Goal: Transaction & Acquisition: Book appointment/travel/reservation

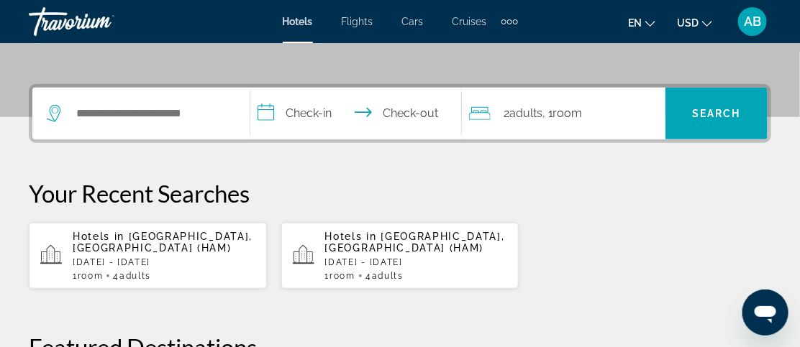
scroll to position [312, 0]
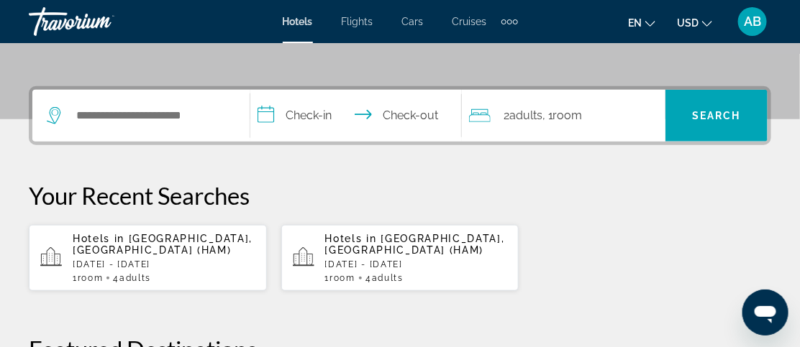
click at [360, 253] on p "Hotels in [GEOGRAPHIC_DATA], [GEOGRAPHIC_DATA] (HAM)" at bounding box center [416, 244] width 183 height 23
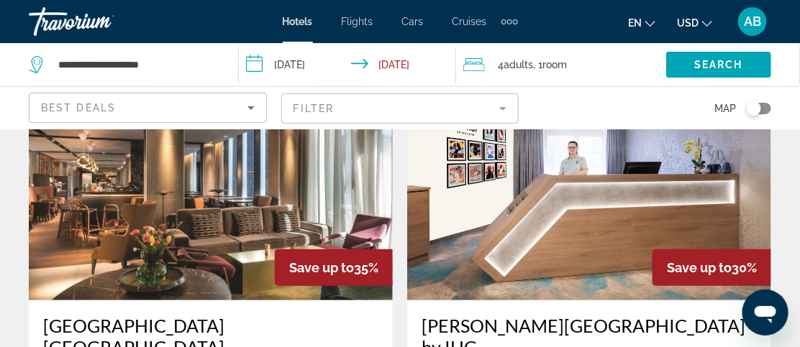
scroll to position [115, 0]
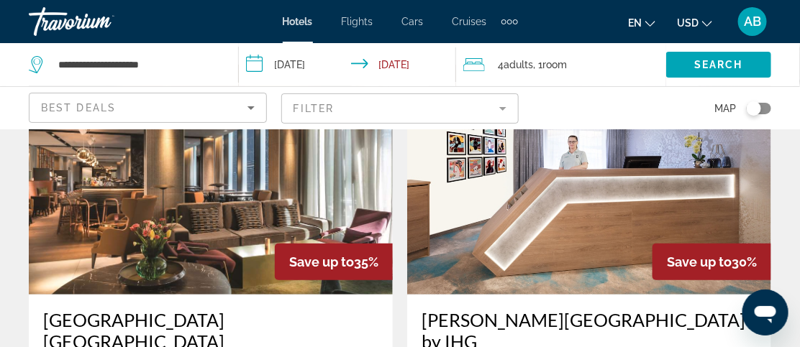
click at [795, 119] on app-hotels-search-filters "Best Deals Filter Map" at bounding box center [400, 107] width 800 height 43
click at [550, 273] on img "Main content" at bounding box center [589, 180] width 364 height 230
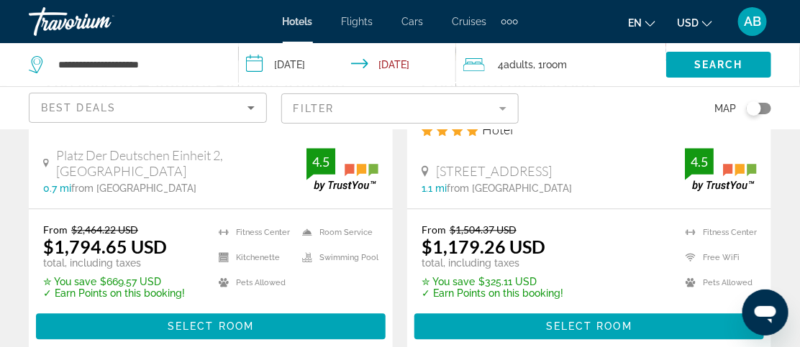
scroll to position [900, 0]
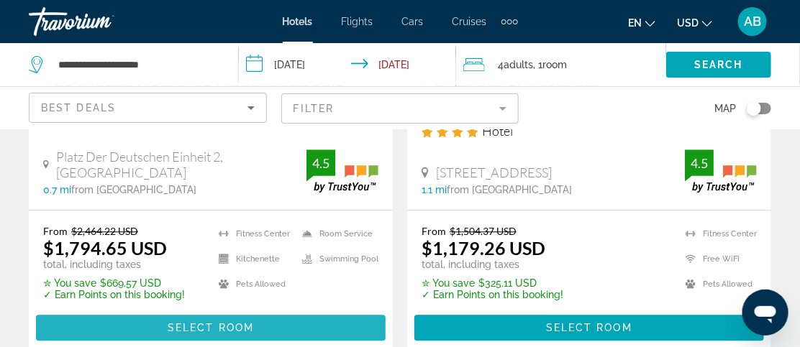
click at [225, 322] on span "Select Room" at bounding box center [211, 328] width 86 height 12
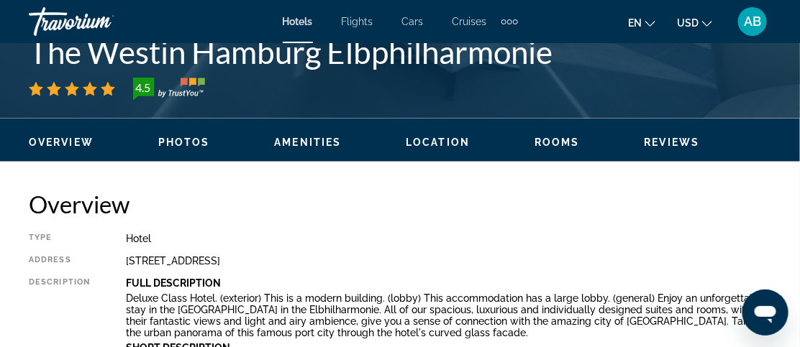
scroll to position [701, 0]
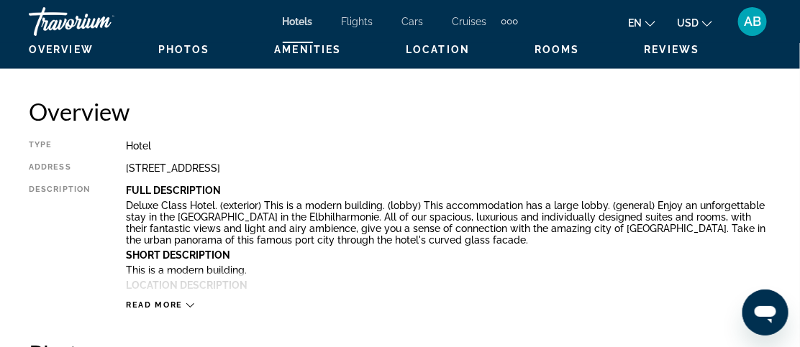
click at [180, 305] on span "Read more" at bounding box center [154, 305] width 57 height 9
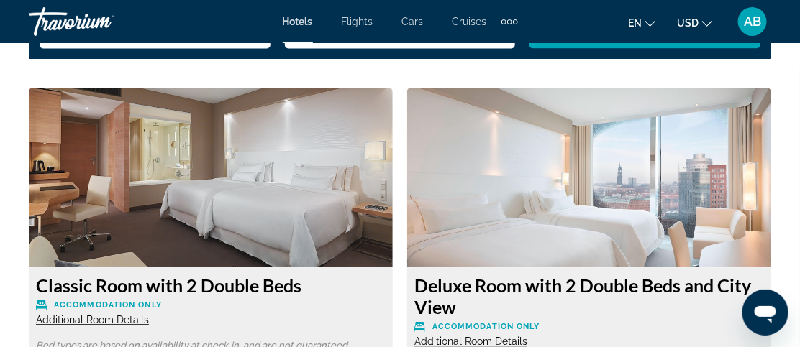
scroll to position [2489, 0]
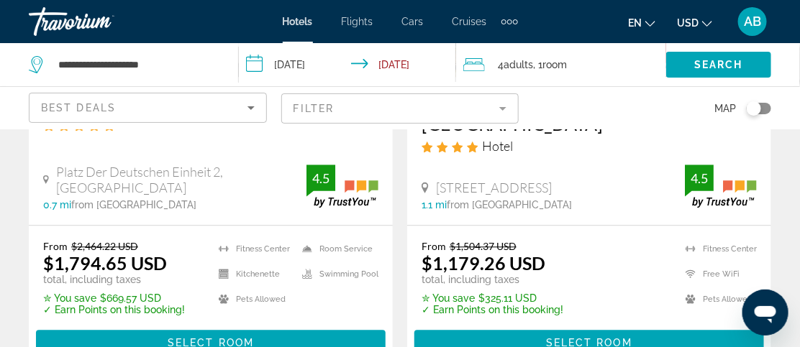
scroll to position [916, 0]
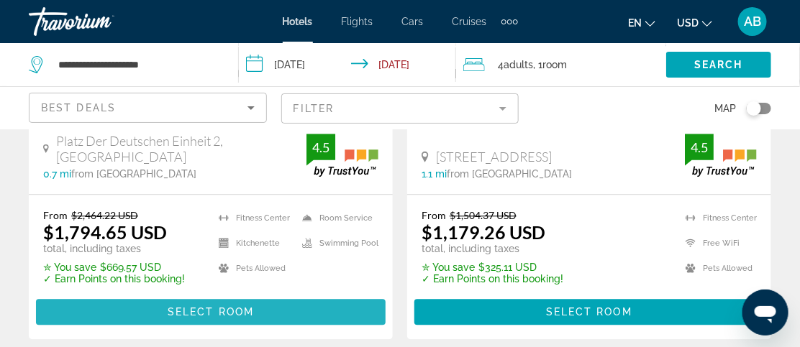
click at [190, 306] on span "Select Room" at bounding box center [211, 312] width 86 height 12
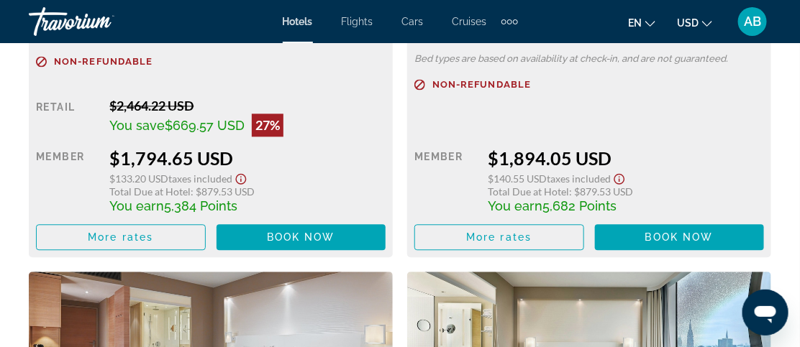
scroll to position [2533, 0]
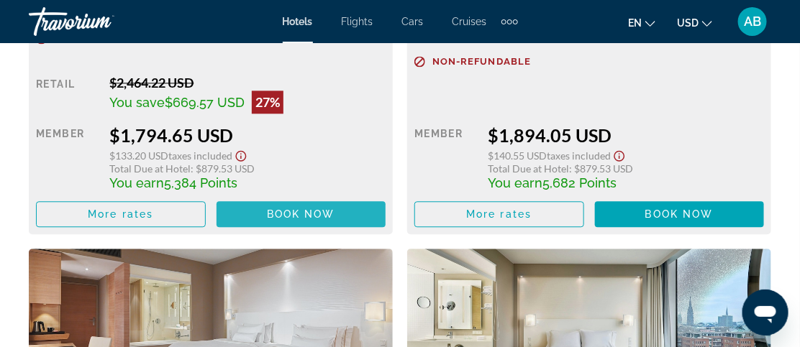
click at [299, 210] on span "Book now" at bounding box center [301, 215] width 68 height 12
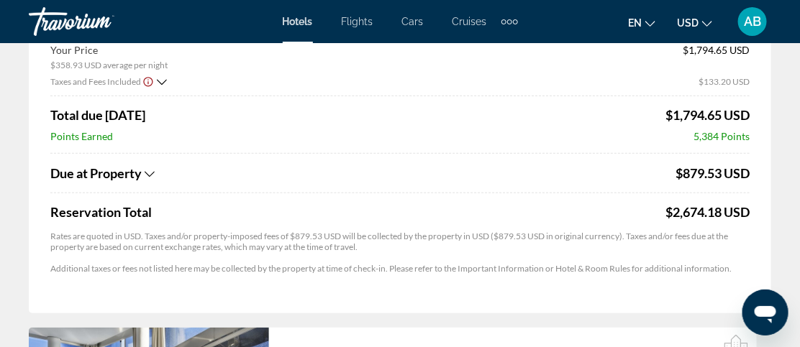
scroll to position [237, 0]
click at [145, 172] on icon "Show Taxes and Fees breakdown" at bounding box center [150, 175] width 10 height 12
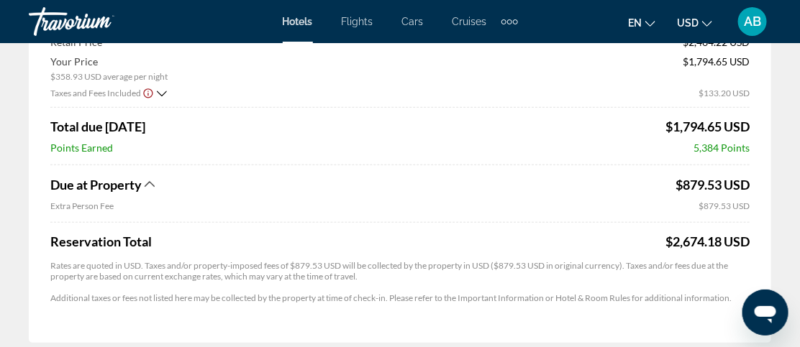
scroll to position [198, 0]
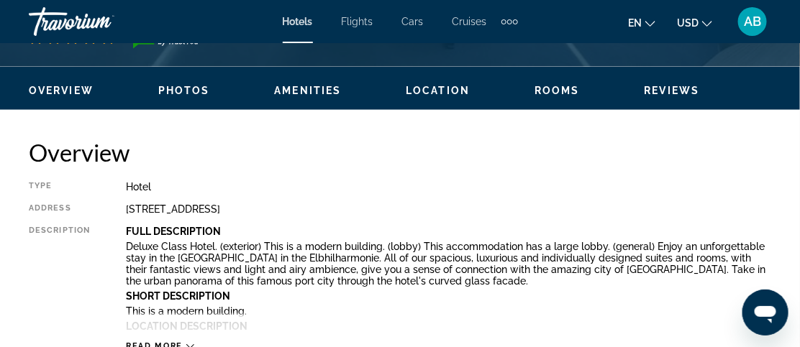
scroll to position [666, 0]
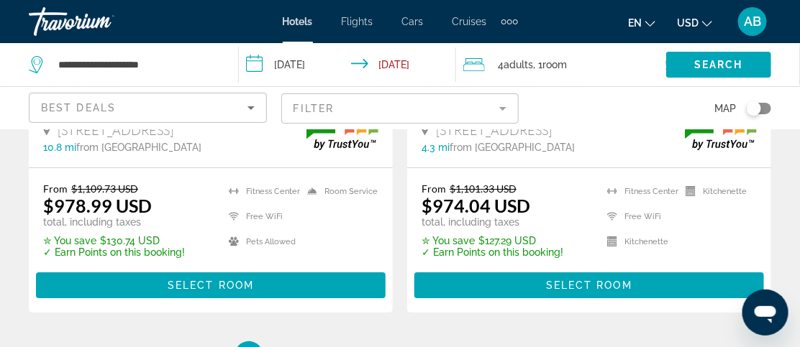
scroll to position [3080, 0]
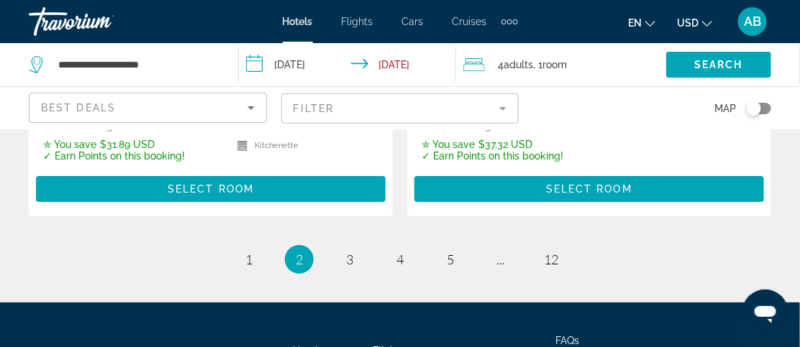
scroll to position [3144, 0]
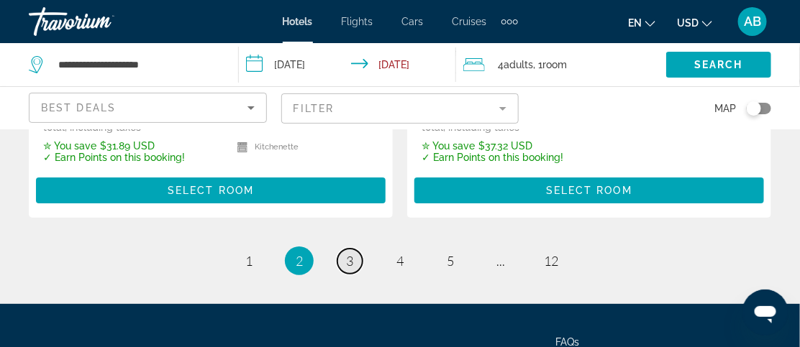
click at [353, 253] on span "3" at bounding box center [349, 261] width 7 height 16
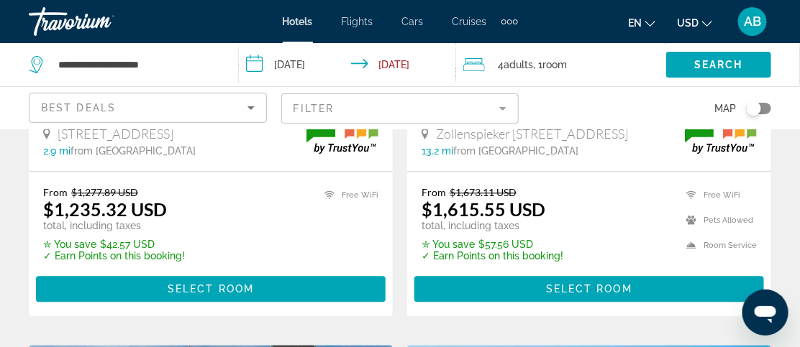
scroll to position [898, 0]
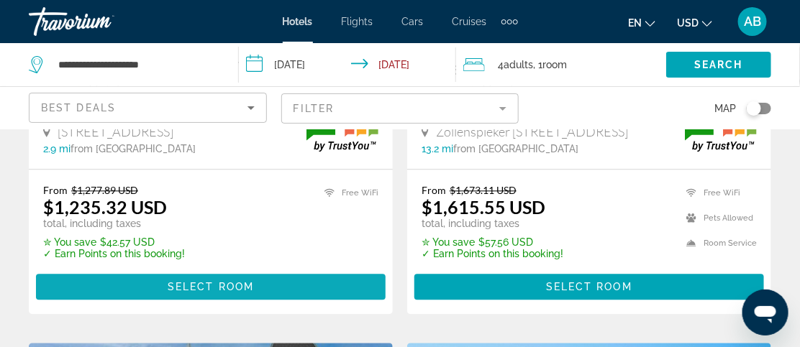
click at [237, 293] on span "Select Room" at bounding box center [211, 287] width 86 height 12
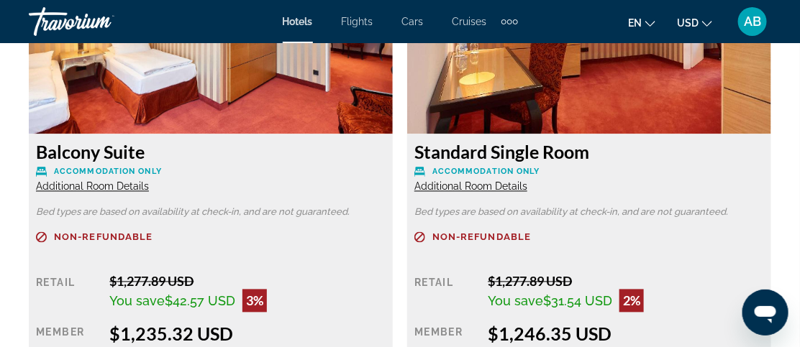
scroll to position [2303, 0]
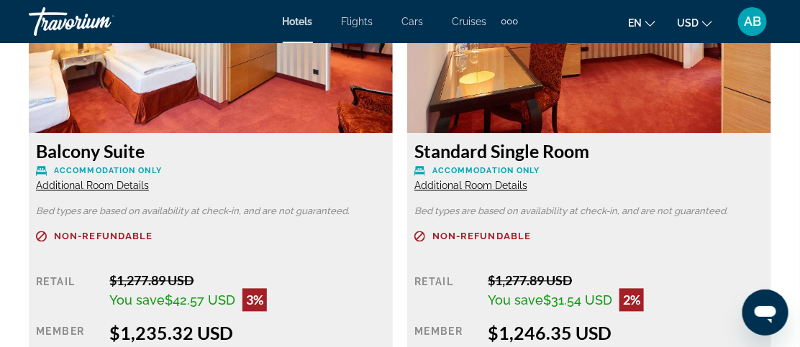
click at [558, 235] on p "Non-refundable" at bounding box center [589, 237] width 350 height 11
click at [558, 233] on p "Non-refundable" at bounding box center [589, 237] width 350 height 11
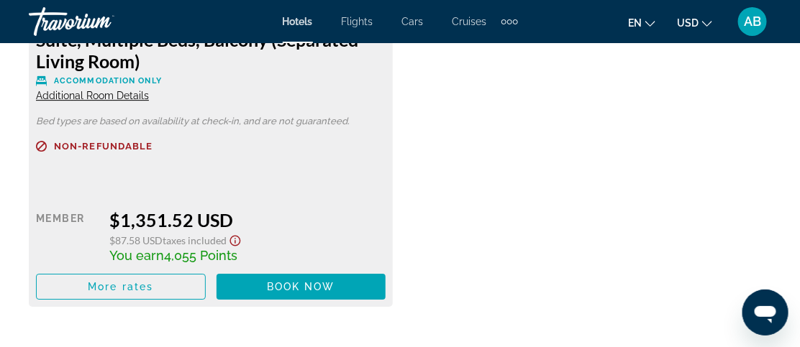
scroll to position [2898, 0]
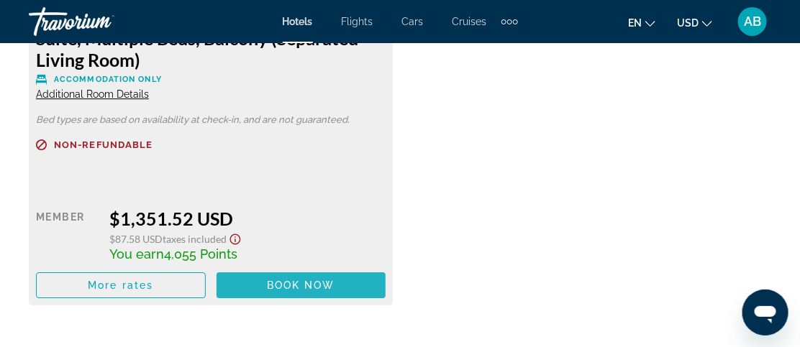
click at [291, 283] on span "Book now" at bounding box center [301, 286] width 68 height 12
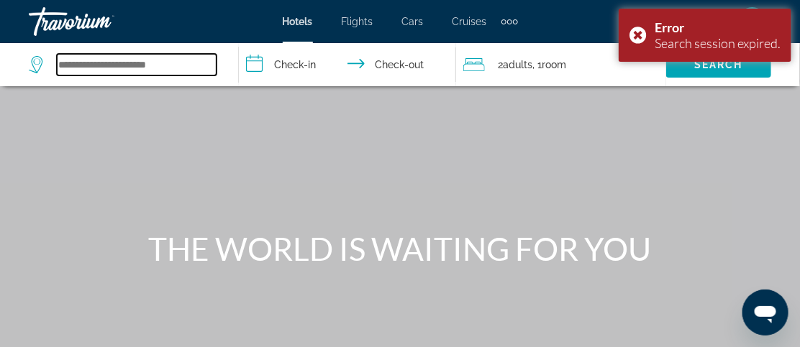
click at [176, 66] on input "Search widget" at bounding box center [137, 65] width 160 height 22
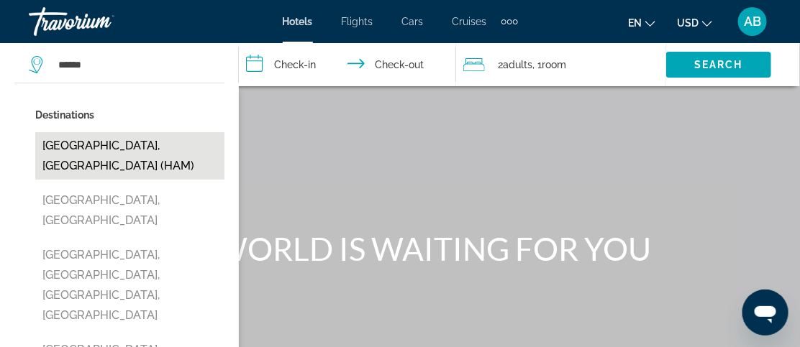
click at [137, 147] on button "[GEOGRAPHIC_DATA], [GEOGRAPHIC_DATA] (HAM)" at bounding box center [129, 155] width 189 height 47
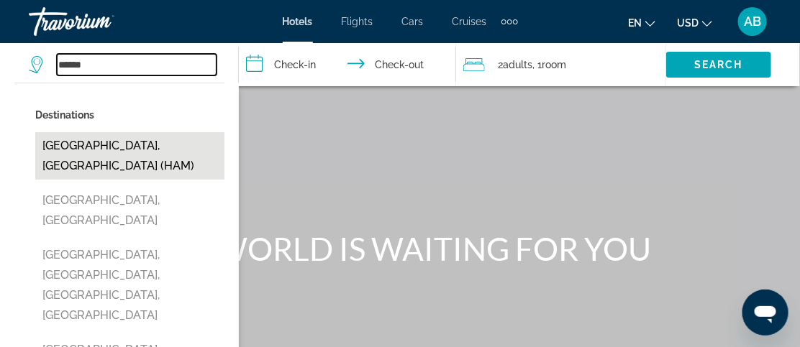
type input "**********"
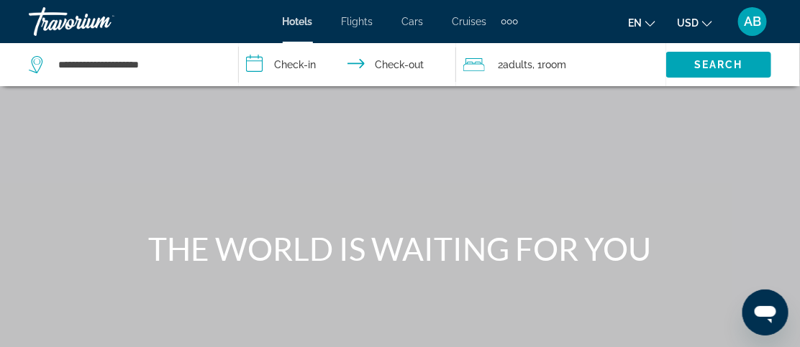
click at [283, 62] on input "**********" at bounding box center [350, 66] width 223 height 47
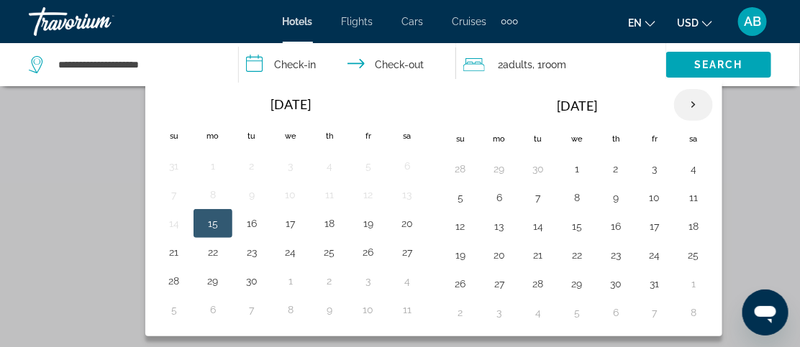
click at [687, 106] on th "Next month" at bounding box center [693, 105] width 39 height 32
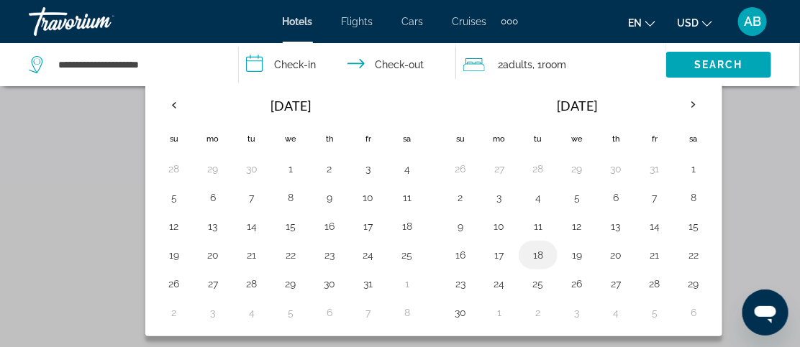
click at [535, 255] on button "18" at bounding box center [538, 255] width 23 height 20
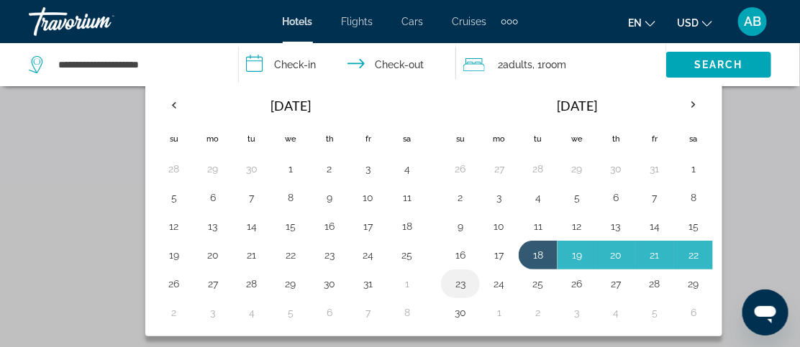
click at [457, 283] on button "23" at bounding box center [460, 284] width 23 height 20
type input "**********"
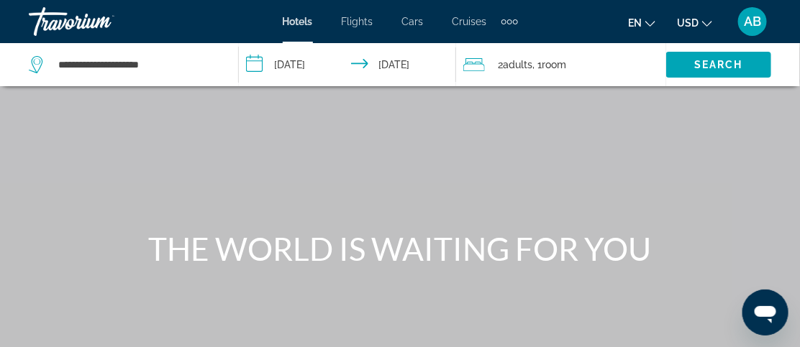
click at [511, 62] on span "Adults" at bounding box center [517, 65] width 29 height 12
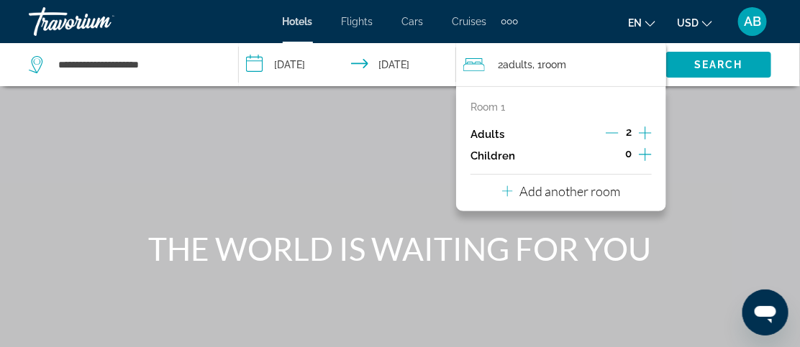
click at [642, 132] on icon "Increment adults" at bounding box center [645, 133] width 13 height 13
click at [704, 106] on div "Main content" at bounding box center [400, 216] width 800 height 432
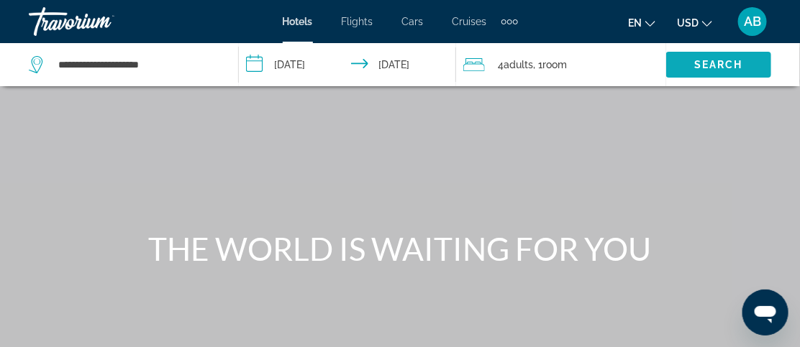
click at [721, 62] on span "Search" at bounding box center [718, 65] width 49 height 12
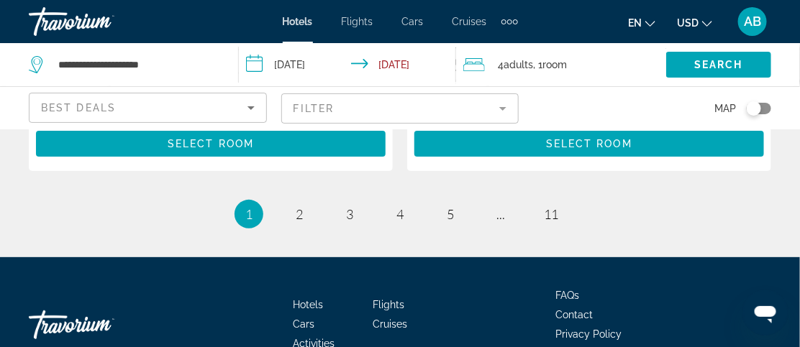
scroll to position [3207, 0]
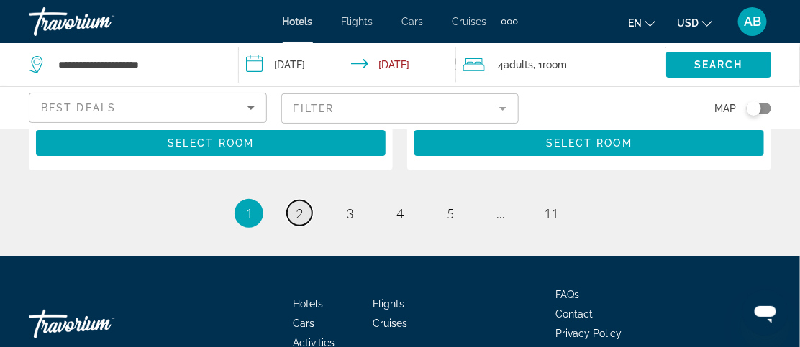
click at [299, 206] on span "2" at bounding box center [299, 214] width 7 height 16
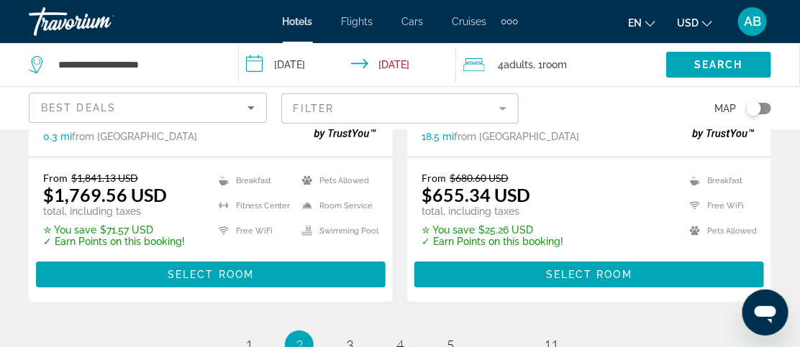
scroll to position [3076, 0]
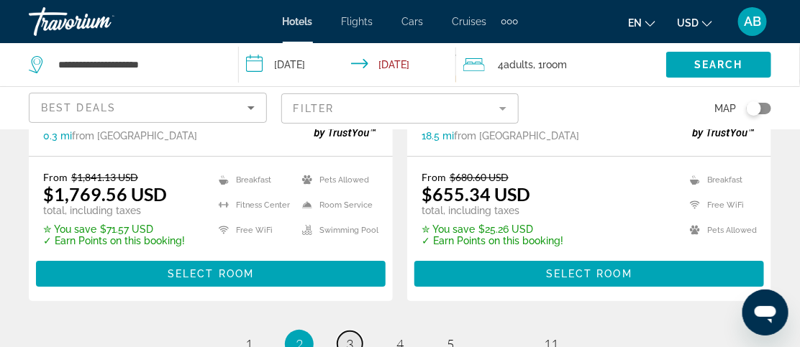
click at [351, 337] on span "3" at bounding box center [349, 345] width 7 height 16
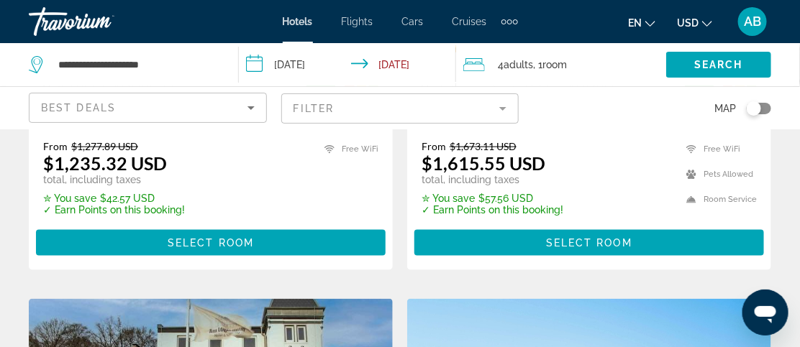
scroll to position [437, 0]
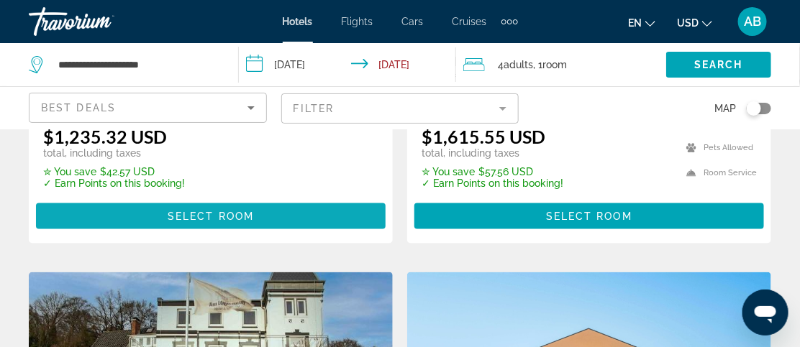
click at [232, 222] on span "Select Room" at bounding box center [211, 217] width 86 height 12
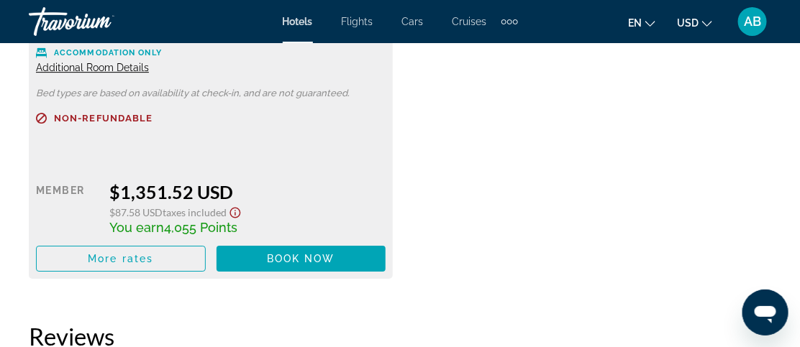
scroll to position [2927, 0]
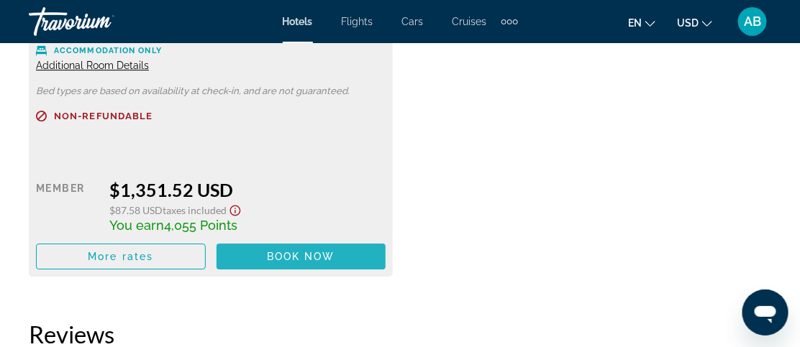
click at [265, 254] on span "Main content" at bounding box center [302, 257] width 170 height 35
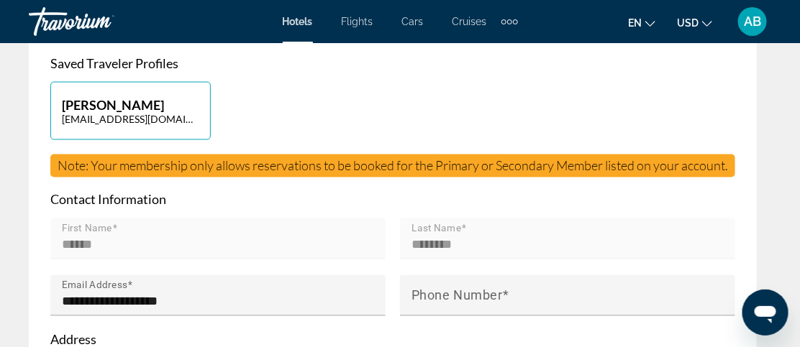
scroll to position [637, 0]
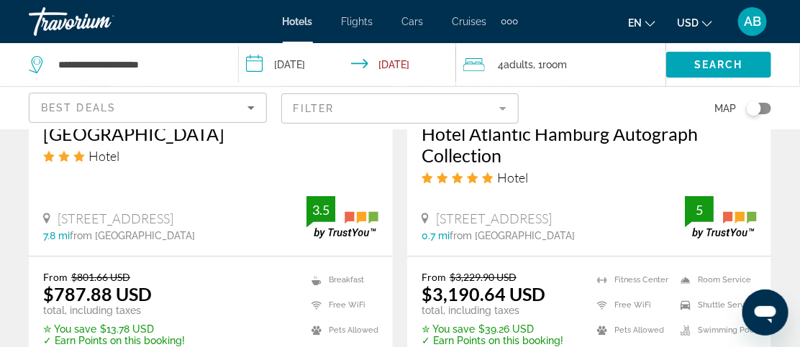
scroll to position [1430, 0]
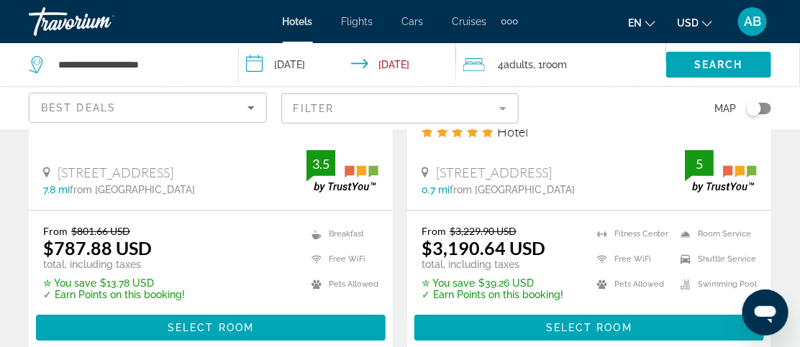
click at [207, 196] on div "7.8 mi from [GEOGRAPHIC_DATA] from hotel" at bounding box center [174, 190] width 263 height 12
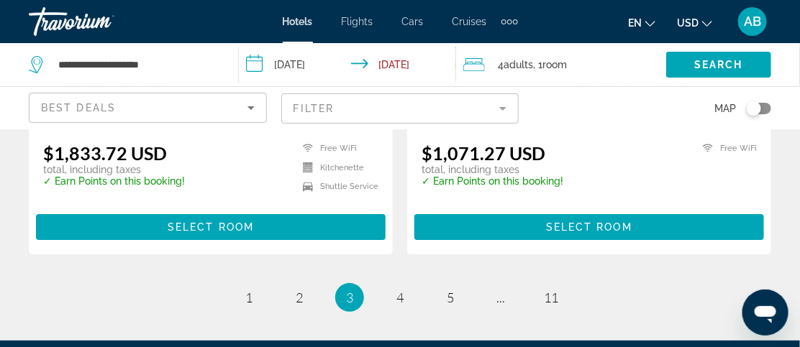
scroll to position [3159, 0]
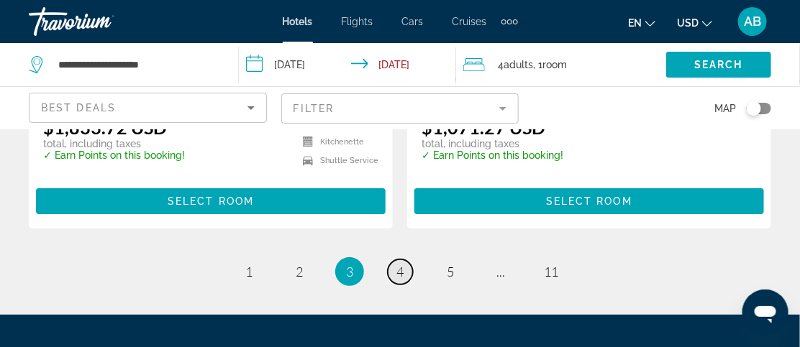
click at [400, 272] on span "4" at bounding box center [399, 272] width 7 height 16
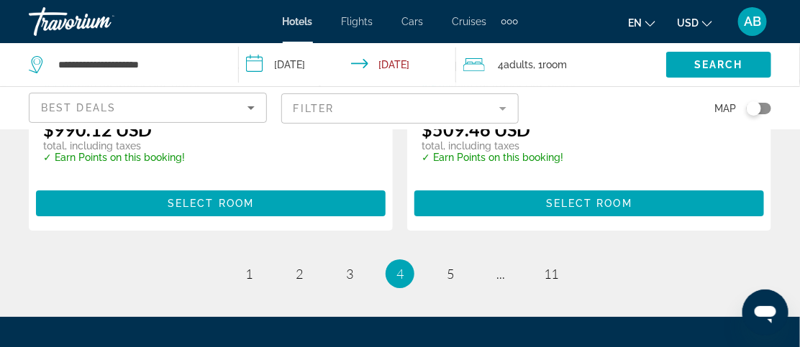
scroll to position [2997, 0]
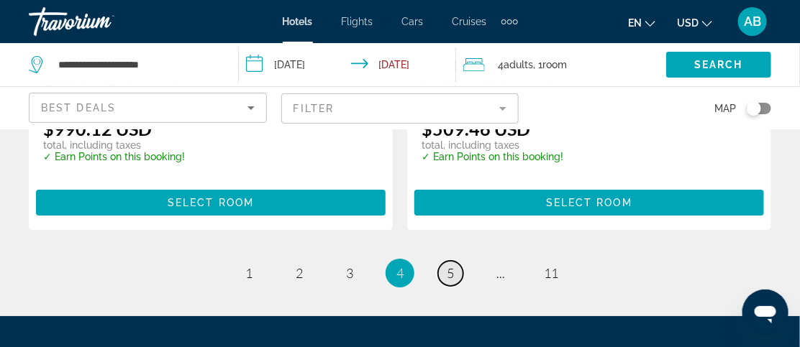
click at [447, 276] on span "5" at bounding box center [450, 273] width 7 height 16
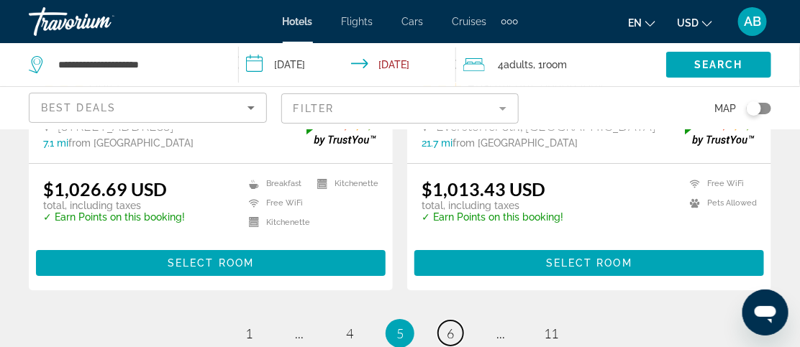
scroll to position [3001, 0]
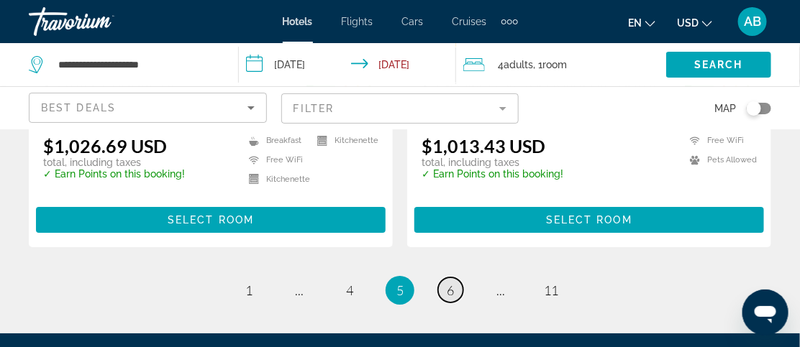
click at [451, 283] on span "6" at bounding box center [450, 291] width 7 height 16
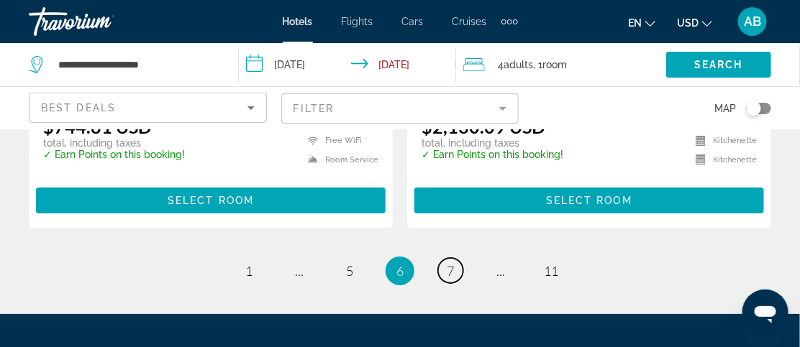
scroll to position [3043, 0]
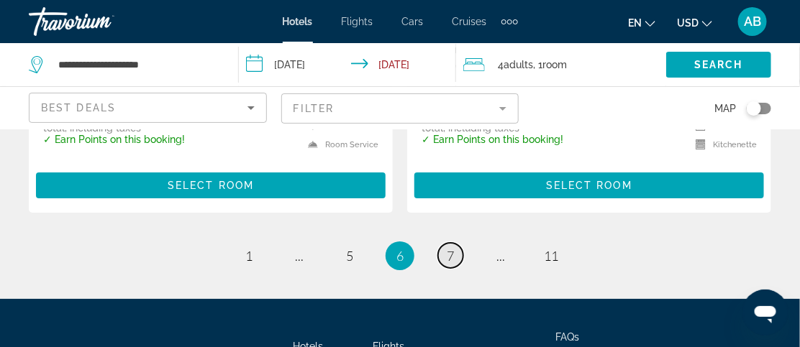
click at [453, 248] on span "7" at bounding box center [450, 256] width 7 height 16
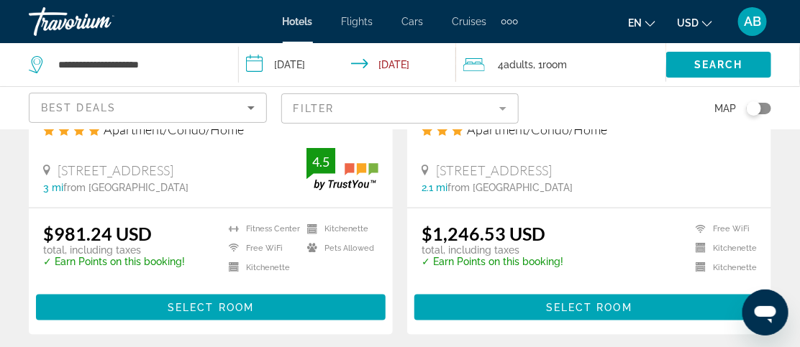
scroll to position [347, 0]
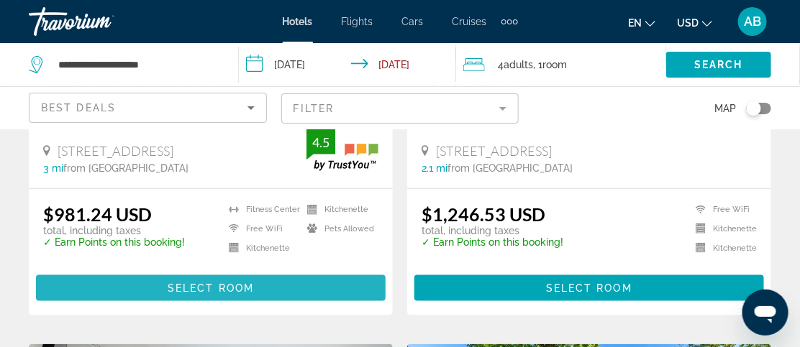
click at [240, 288] on span "Select Room" at bounding box center [211, 289] width 86 height 12
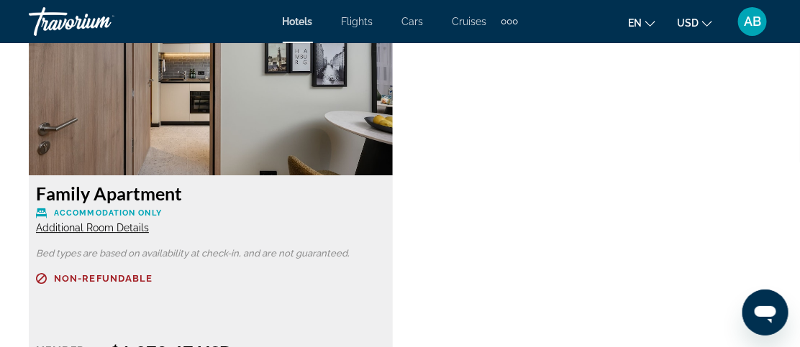
scroll to position [2732, 0]
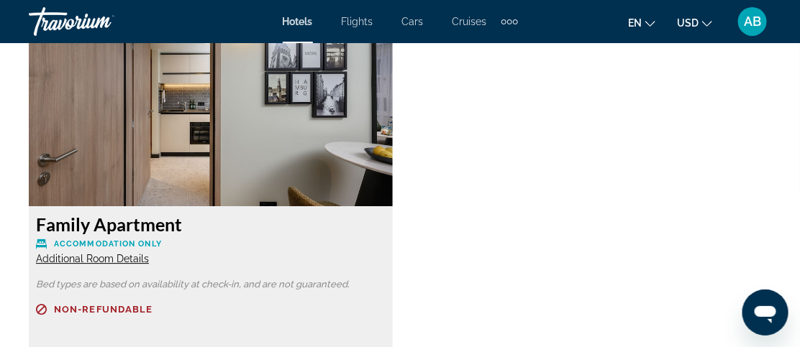
click at [78, 258] on span "Additional Room Details" at bounding box center [92, 259] width 113 height 12
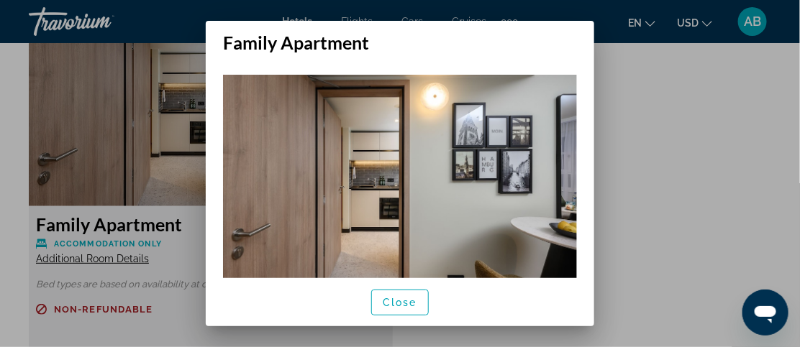
scroll to position [0, 0]
click at [400, 302] on span "Close" at bounding box center [400, 303] width 35 height 12
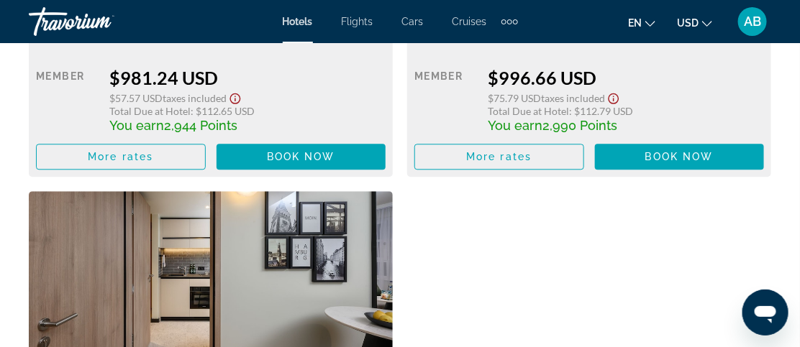
scroll to position [2567, 0]
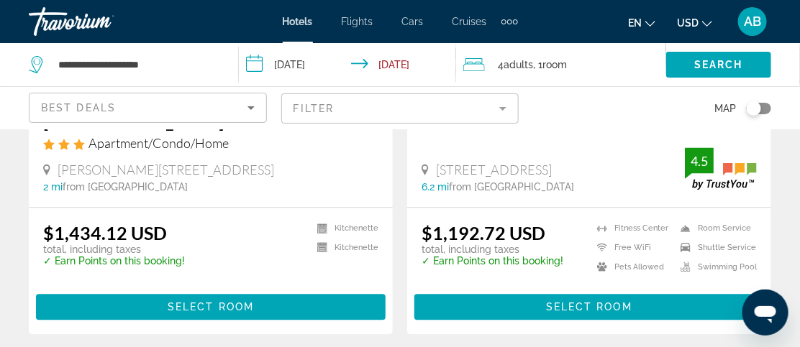
scroll to position [849, 0]
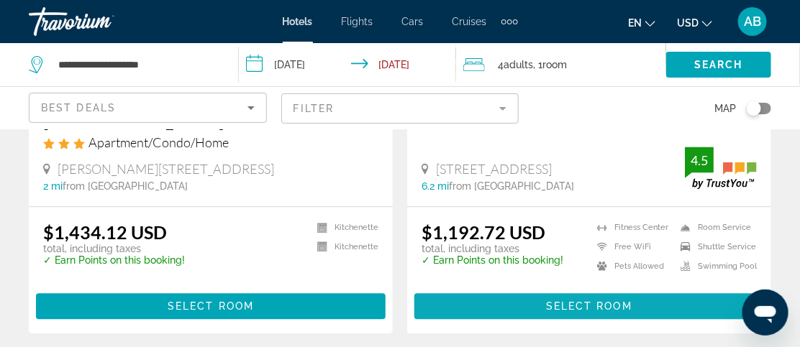
click at [576, 301] on span "Select Room" at bounding box center [589, 307] width 86 height 12
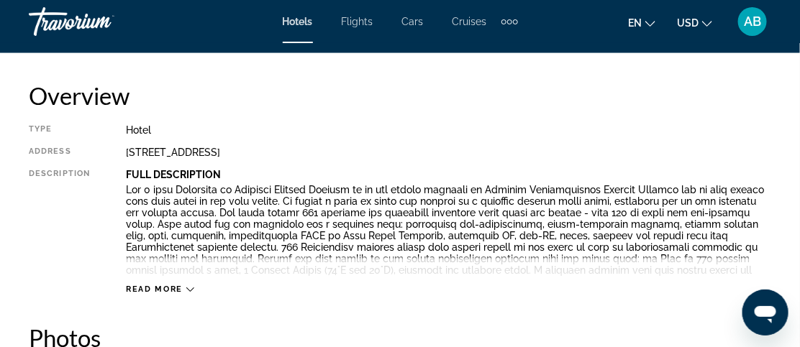
scroll to position [718, 0]
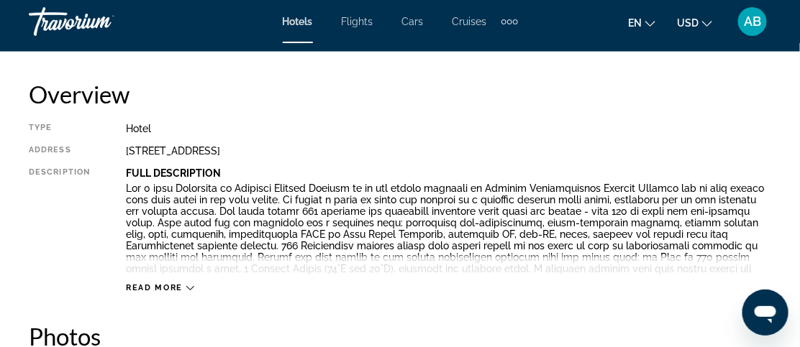
click at [188, 287] on icon "Main content" at bounding box center [190, 289] width 8 height 8
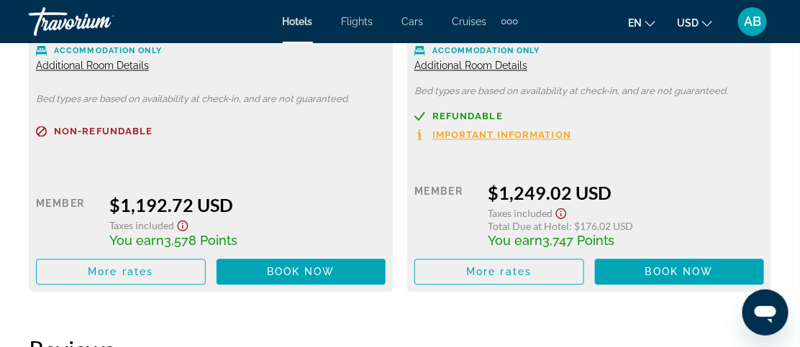
scroll to position [2519, 0]
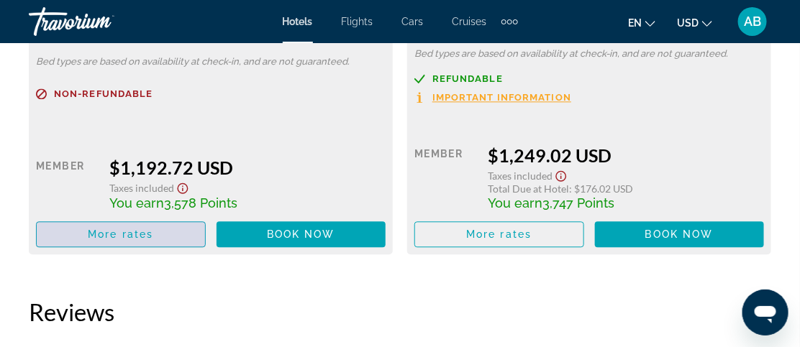
click at [134, 229] on span "More rates" at bounding box center [120, 235] width 65 height 12
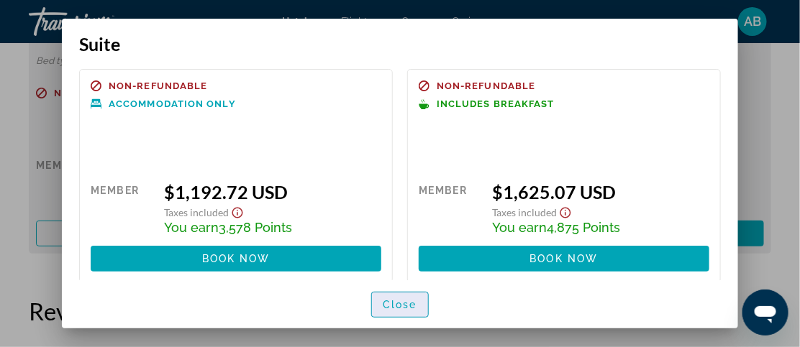
click at [398, 300] on span "Close" at bounding box center [400, 305] width 35 height 12
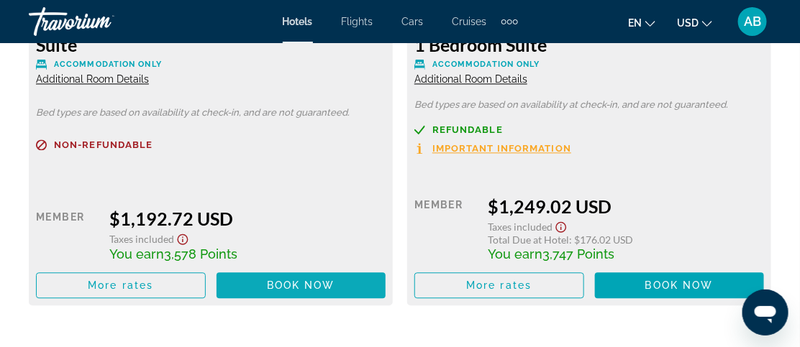
scroll to position [2434, 0]
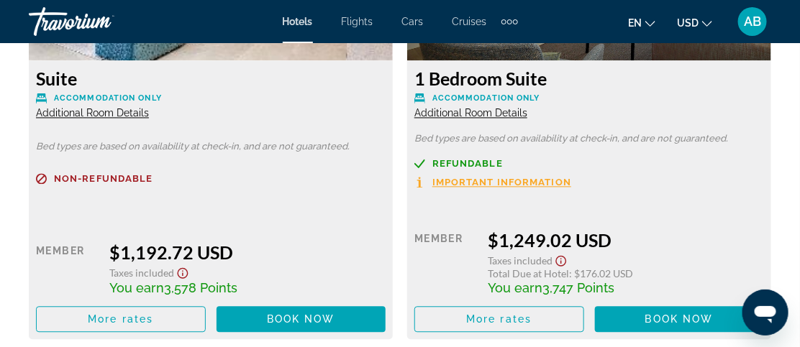
click at [97, 107] on span "Additional Room Details" at bounding box center [92, 113] width 113 height 12
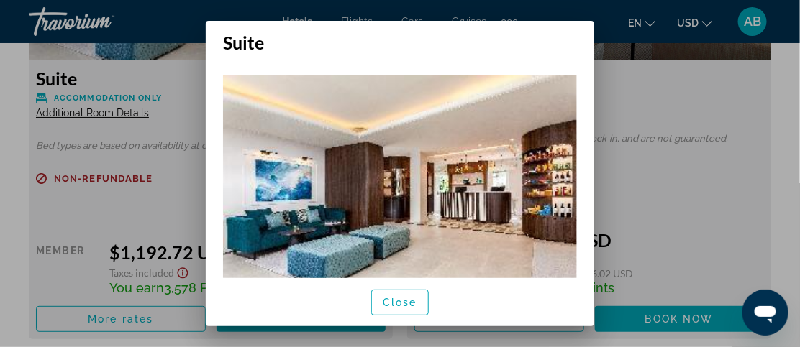
scroll to position [0, 0]
click at [407, 305] on span "Close" at bounding box center [400, 303] width 35 height 12
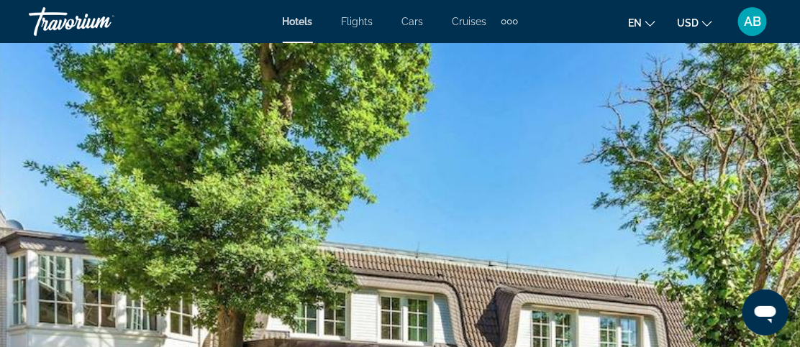
scroll to position [2434, 0]
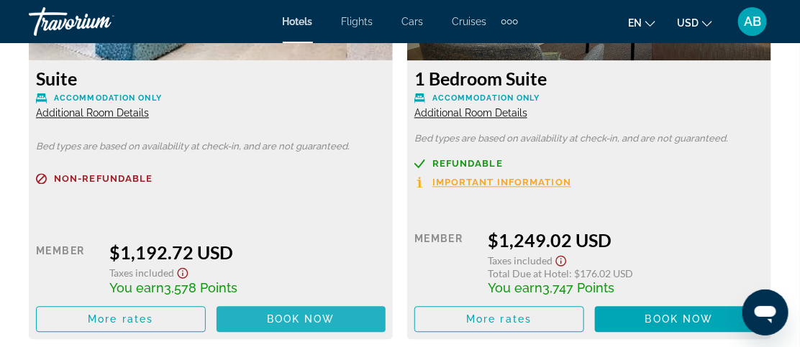
click at [311, 314] on span "Book now" at bounding box center [301, 320] width 68 height 12
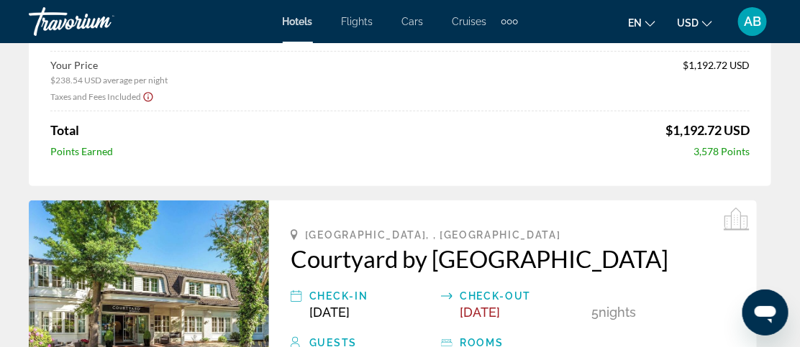
scroll to position [177, 0]
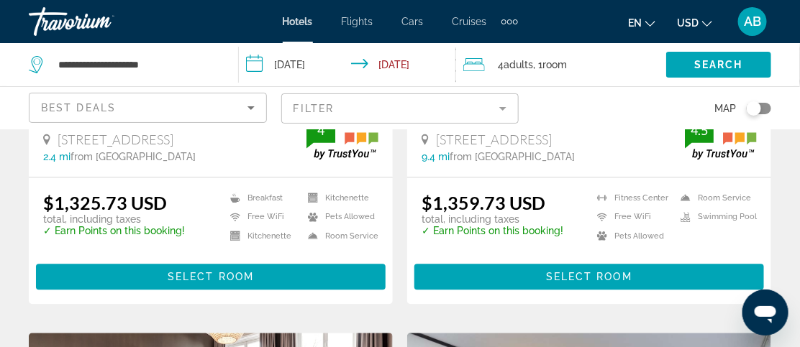
scroll to position [2481, 0]
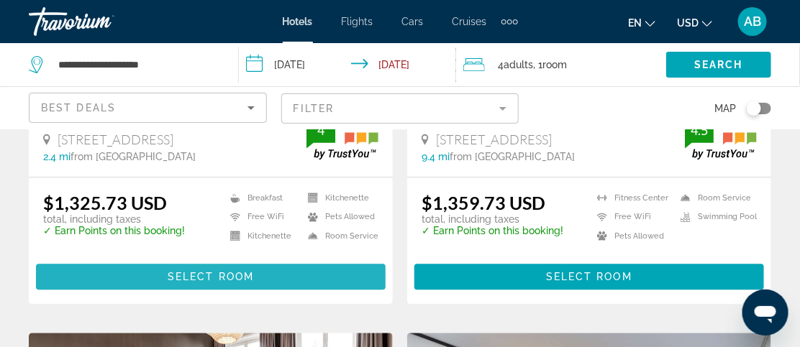
click at [243, 271] on span "Select Room" at bounding box center [211, 277] width 86 height 12
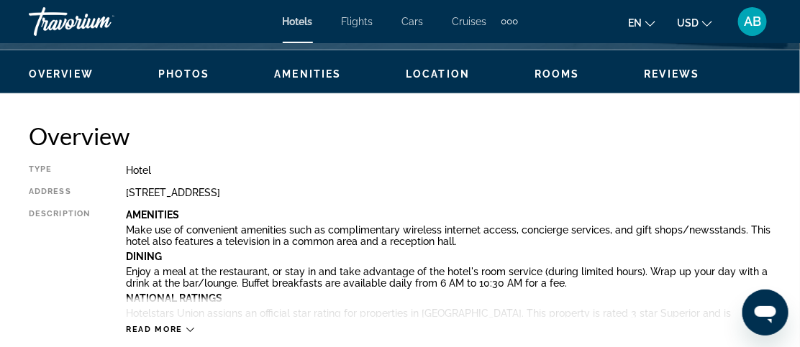
scroll to position [707, 0]
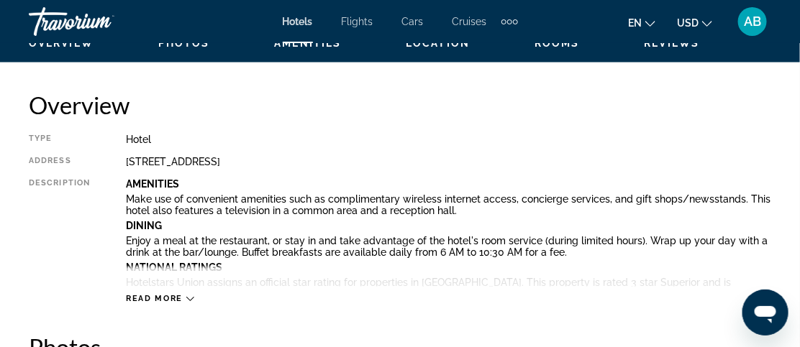
click at [188, 293] on div "Read more" at bounding box center [448, 285] width 645 height 40
click at [184, 298] on div "Read more" at bounding box center [160, 299] width 68 height 9
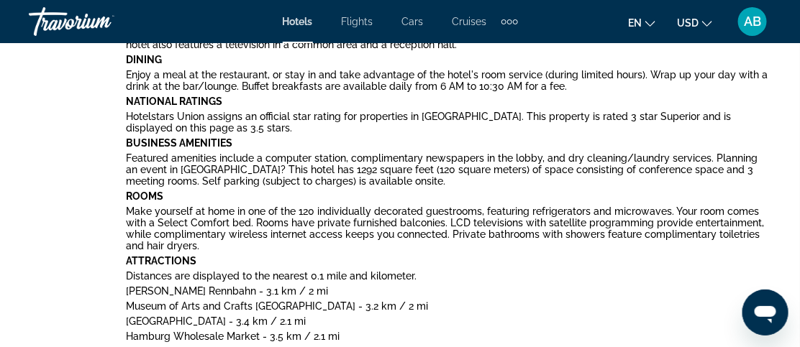
scroll to position [875, 0]
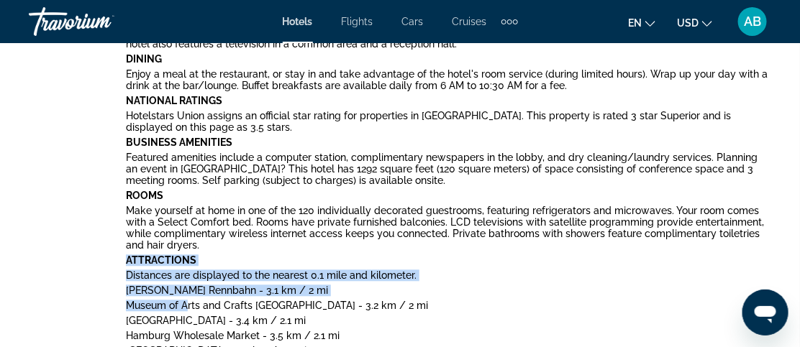
drag, startPoint x: 184, startPoint y: 298, endPoint x: 198, endPoint y: 248, distance: 51.5
click at [428, 270] on p "Distances are displayed to the nearest 0.1 mile and kilometer." at bounding box center [448, 276] width 645 height 12
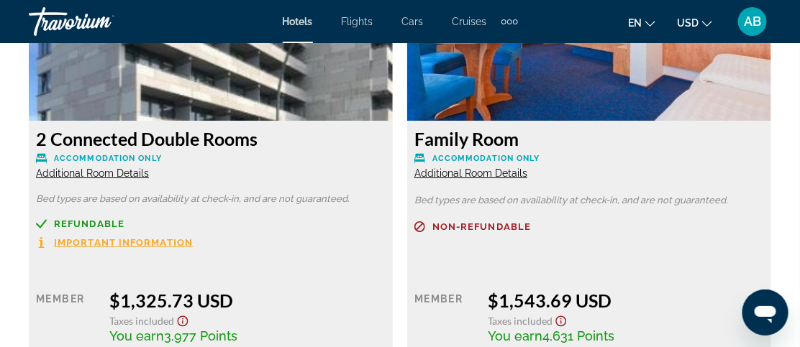
scroll to position [3110, 0]
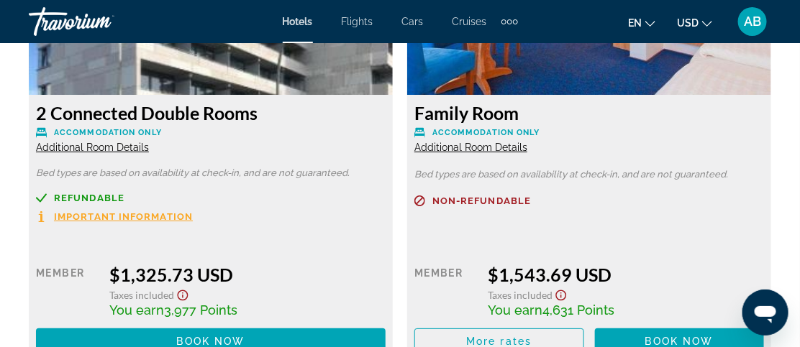
click at [86, 142] on span "Additional Room Details" at bounding box center [92, 148] width 113 height 12
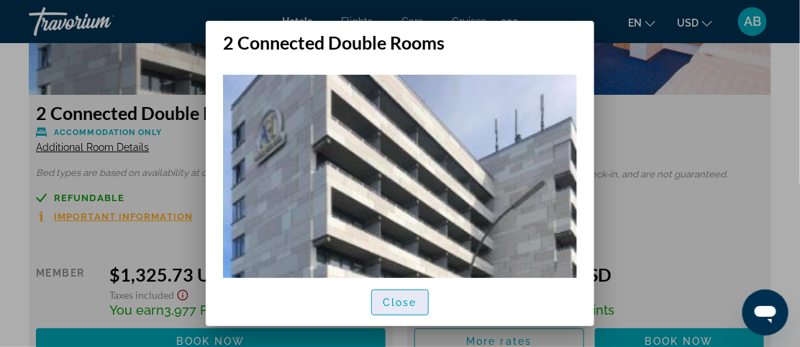
click at [409, 301] on span "Close" at bounding box center [400, 303] width 35 height 12
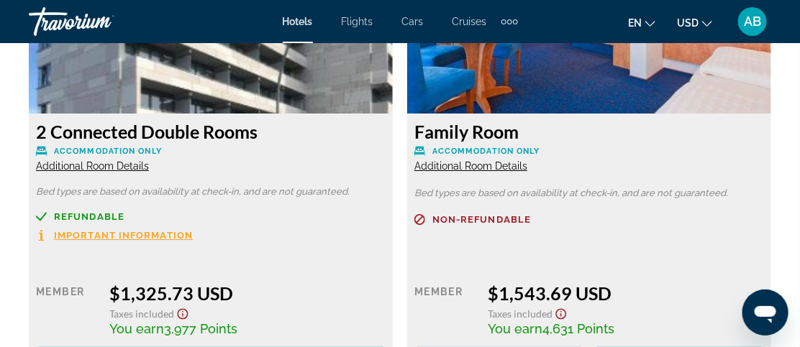
scroll to position [3045, 0]
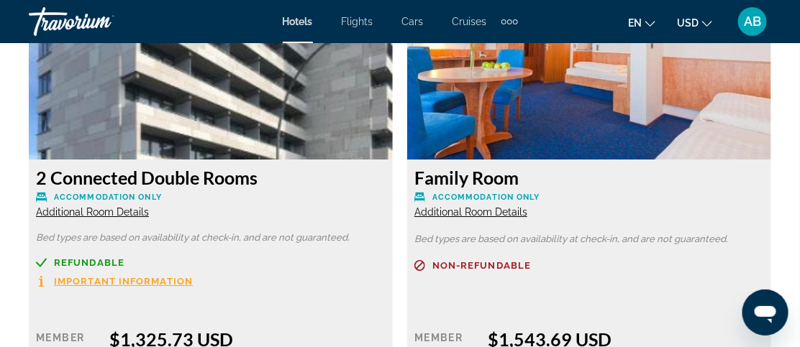
click at [98, 206] on span "Additional Room Details" at bounding box center [92, 212] width 113 height 12
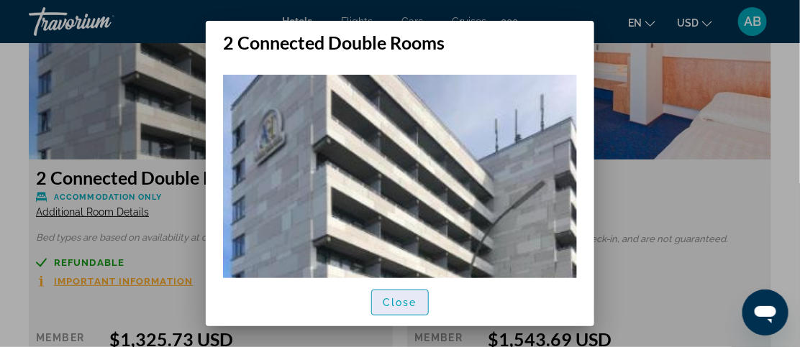
click at [403, 301] on span "Close" at bounding box center [400, 303] width 35 height 12
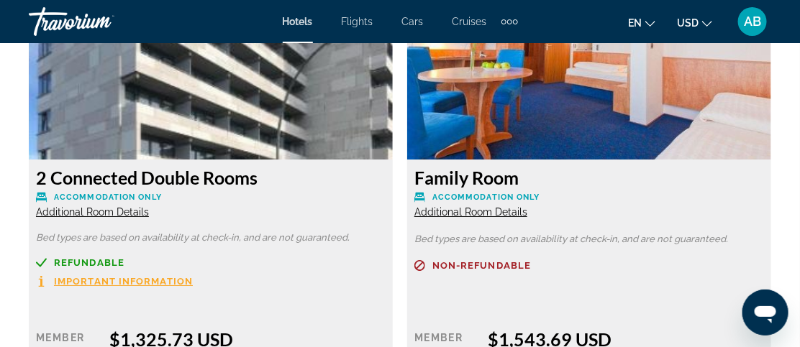
click at [403, 301] on div "Family Room Accommodation Only Additional Room Details Bed types are based on a…" at bounding box center [589, 203] width 378 height 447
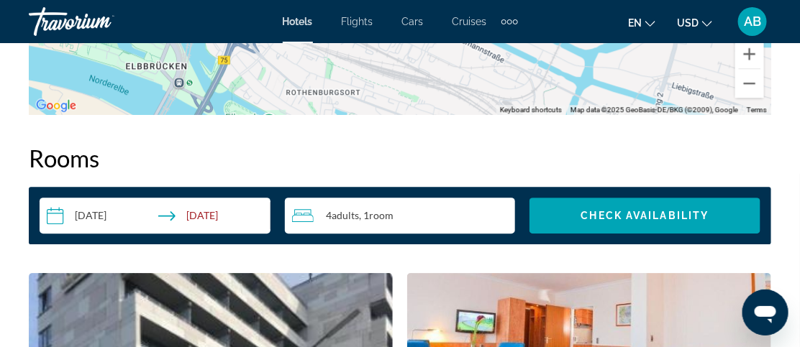
scroll to position [2773, 0]
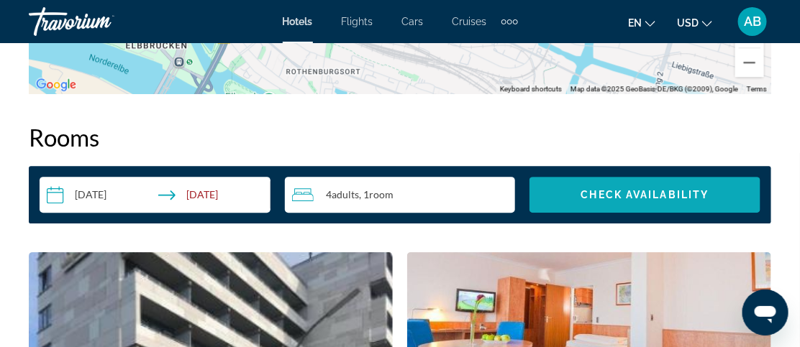
click at [640, 189] on span "Check Availability" at bounding box center [645, 195] width 128 height 12
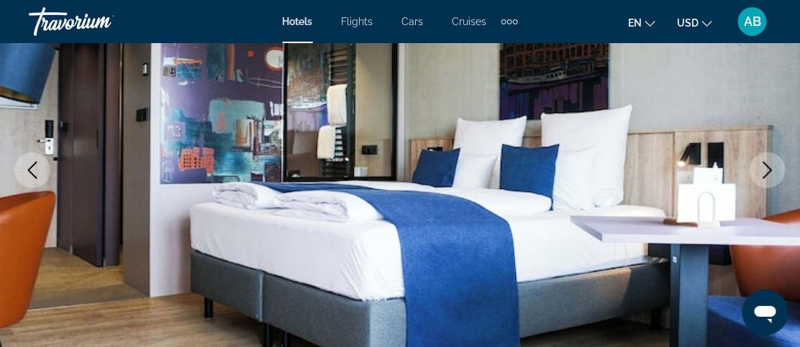
scroll to position [219, 0]
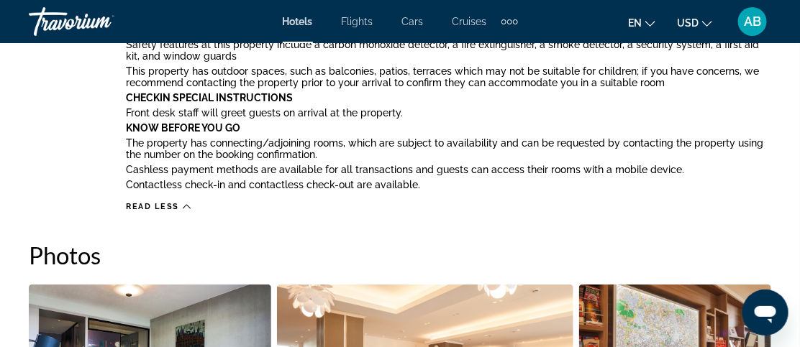
scroll to position [1517, 0]
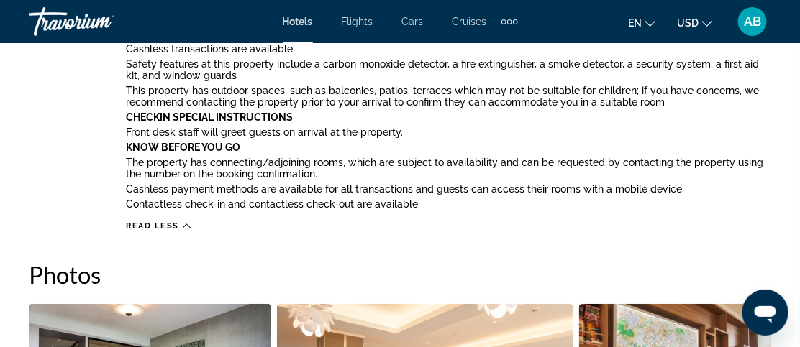
click at [511, 19] on div "Extra navigation items" at bounding box center [509, 21] width 5 height 5
click at [580, 29] on div "en English Español Français Italiano Português русский USD USD ($) MXN (Mex$) C…" at bounding box center [652, 21] width 240 height 30
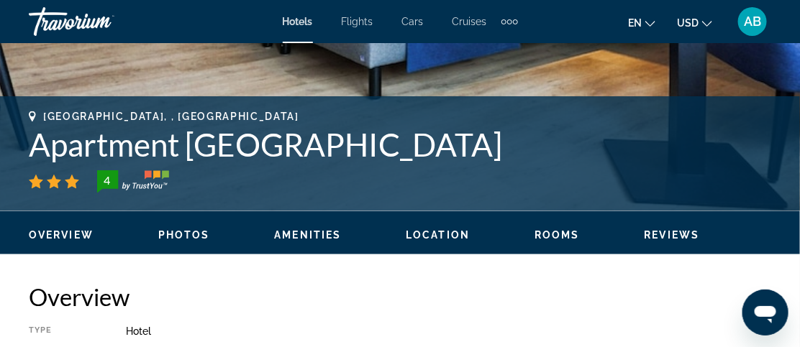
scroll to position [486, 0]
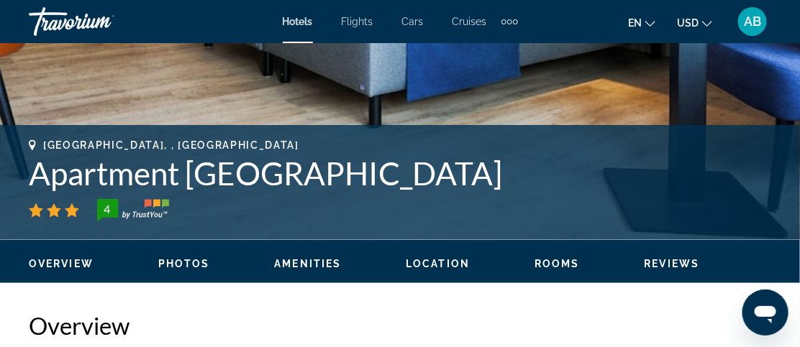
click at [561, 260] on span "Rooms" at bounding box center [557, 264] width 45 height 12
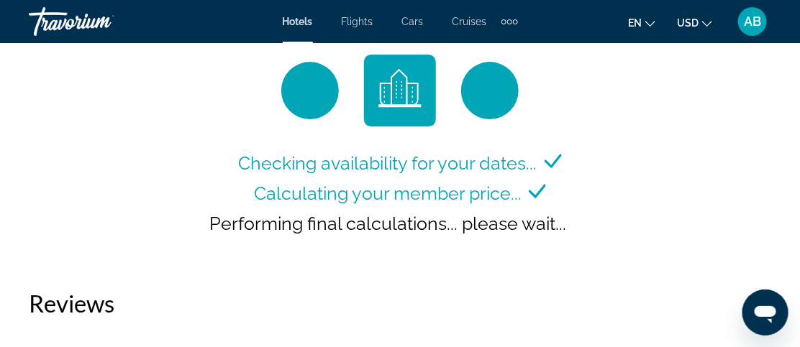
scroll to position [2962, 0]
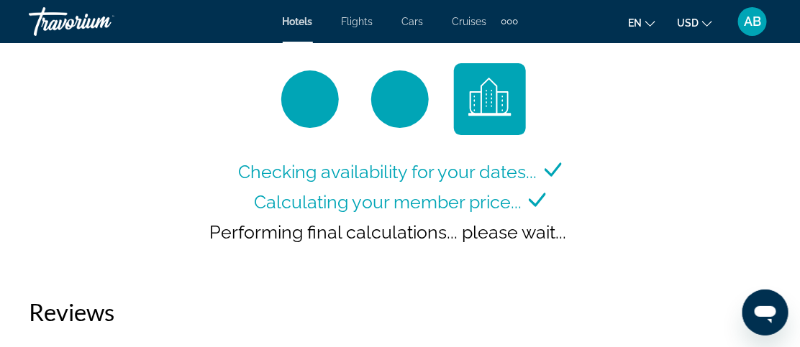
click at [650, 24] on icon "Change language" at bounding box center [650, 24] width 10 height 10
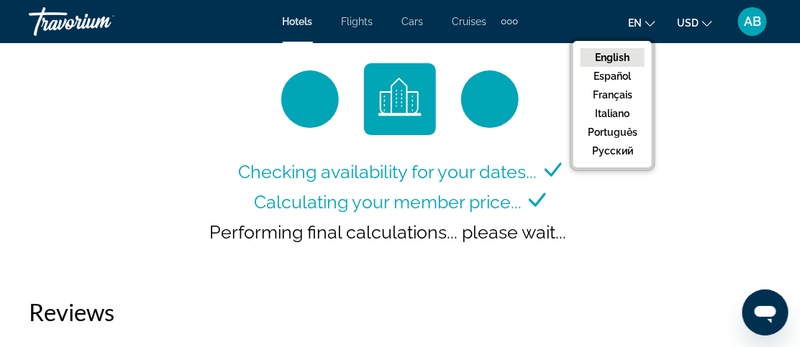
click at [691, 160] on div "Checking availability for your dates... Calculating your member price... Perfor…" at bounding box center [400, 166] width 742 height 206
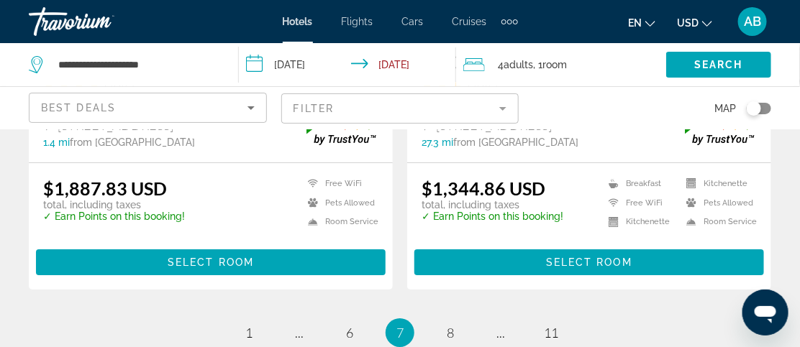
scroll to position [3013, 0]
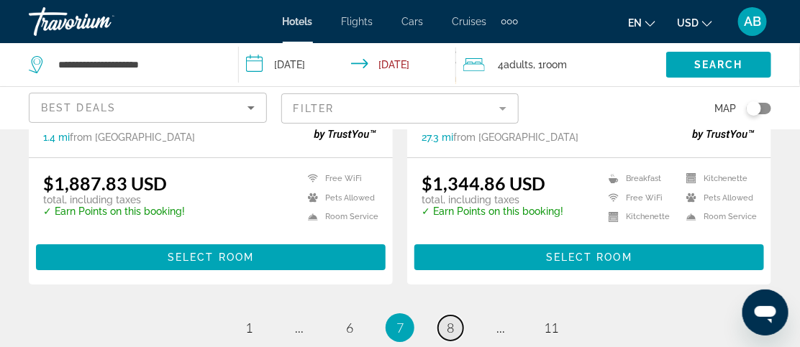
click at [445, 316] on link "page 8" at bounding box center [450, 328] width 25 height 25
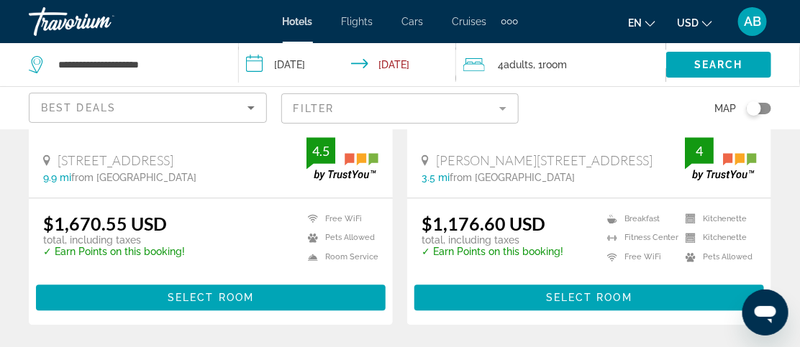
scroll to position [899, 0]
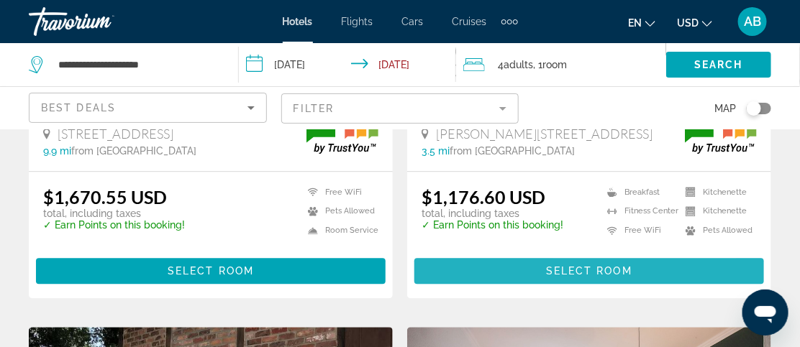
click at [568, 269] on span "Select Room" at bounding box center [589, 271] width 86 height 12
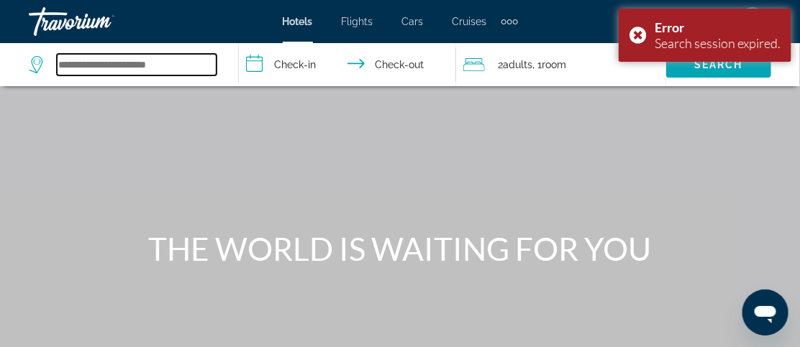
click at [115, 55] on input "Search widget" at bounding box center [137, 65] width 160 height 22
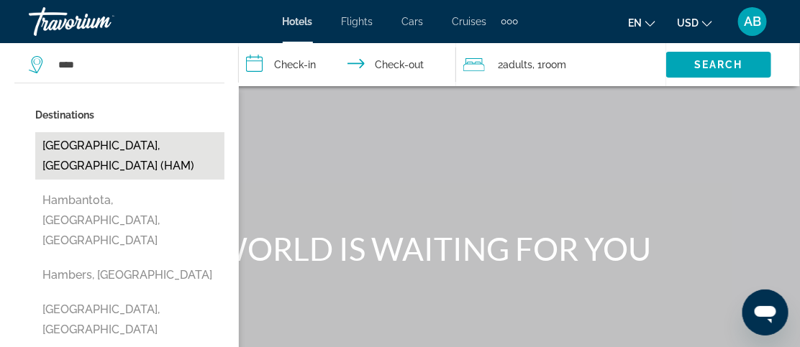
click at [96, 147] on button "[GEOGRAPHIC_DATA], [GEOGRAPHIC_DATA] (HAM)" at bounding box center [129, 155] width 189 height 47
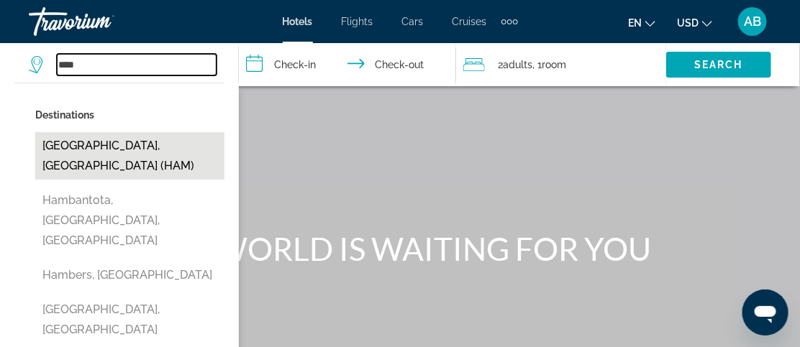
type input "**********"
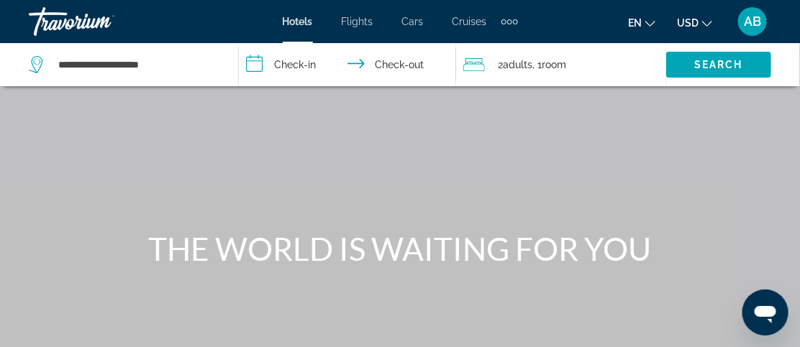
click at [309, 60] on input "**********" at bounding box center [350, 66] width 223 height 47
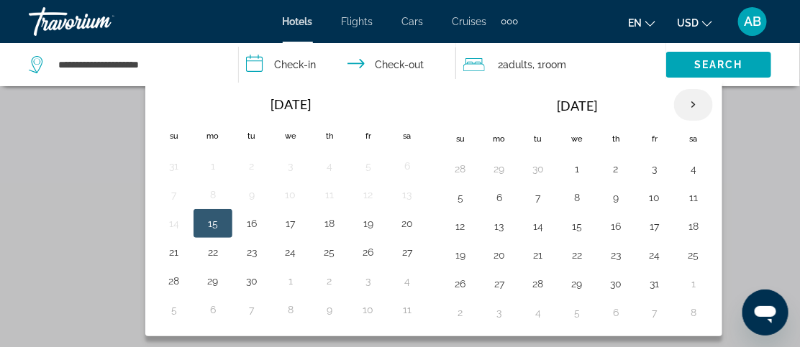
click at [683, 104] on th "Next month" at bounding box center [693, 105] width 39 height 32
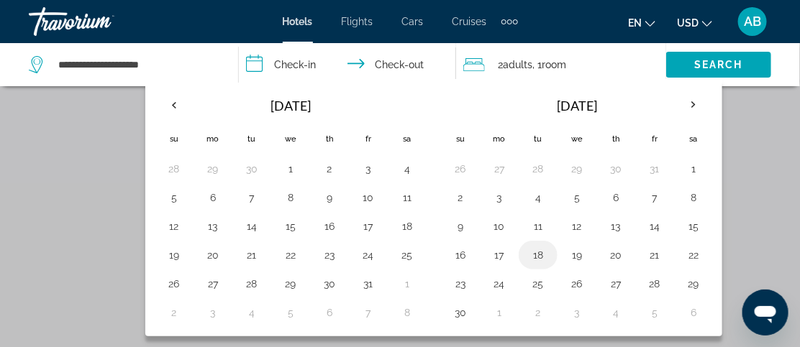
click at [535, 257] on button "18" at bounding box center [538, 255] width 23 height 20
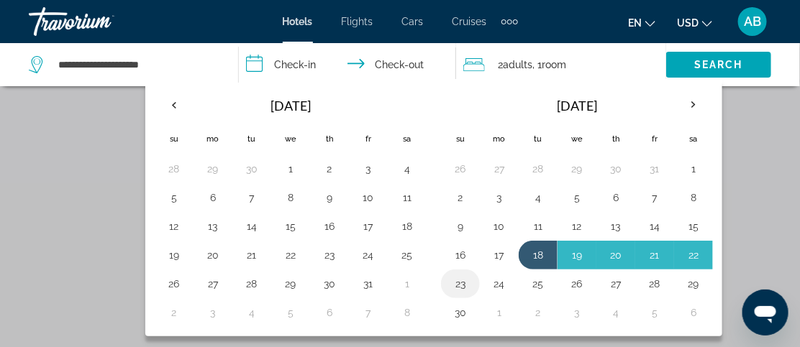
click at [461, 283] on button "23" at bounding box center [460, 284] width 23 height 20
type input "**********"
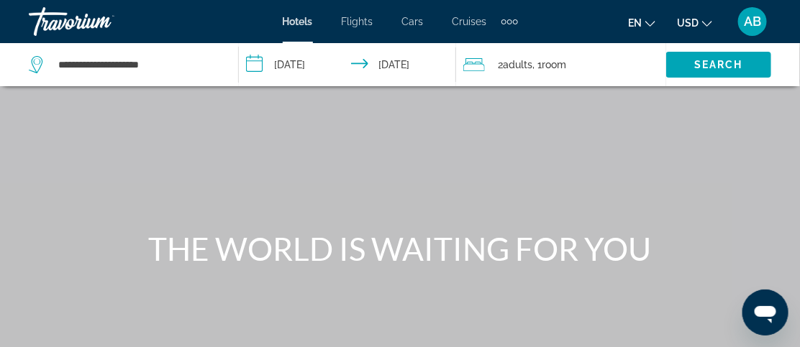
click at [511, 64] on span "Adults" at bounding box center [517, 65] width 29 height 12
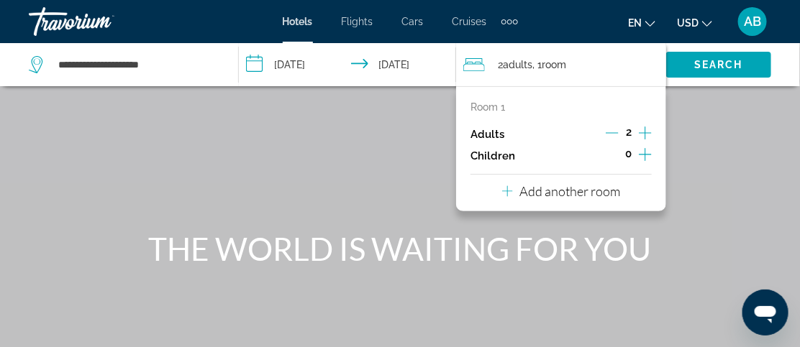
click at [646, 132] on icon "Increment adults" at bounding box center [645, 132] width 13 height 17
click at [555, 62] on span "Room" at bounding box center [554, 65] width 24 height 12
click at [552, 191] on p "Add another room" at bounding box center [570, 191] width 101 height 16
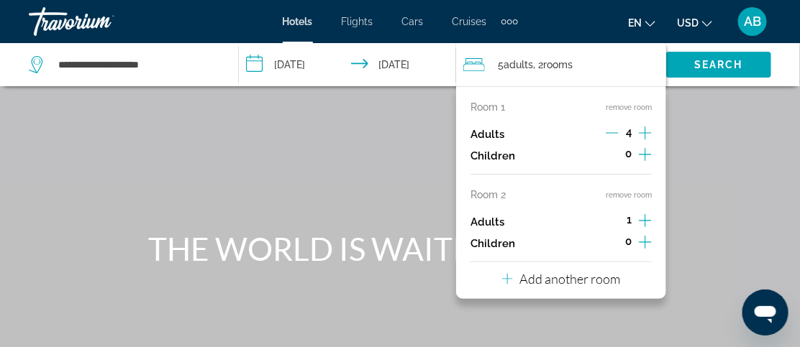
click at [611, 132] on icon "Decrement adults" at bounding box center [612, 133] width 13 height 13
click at [683, 117] on div "Main content" at bounding box center [400, 216] width 800 height 432
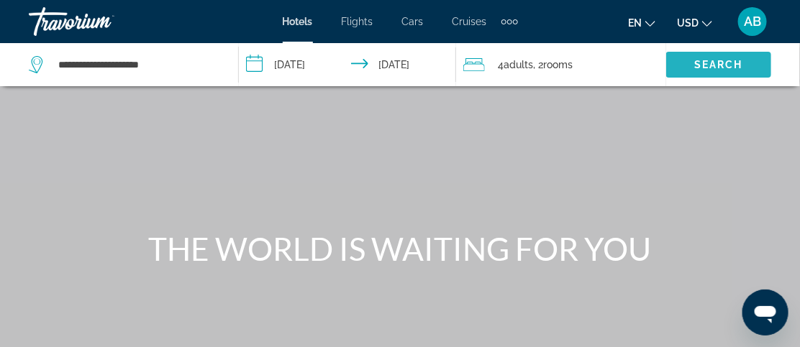
click at [711, 59] on span "Search" at bounding box center [718, 65] width 49 height 12
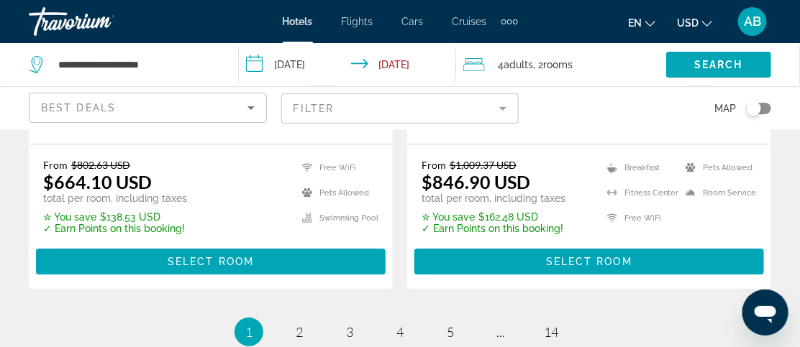
scroll to position [3234, 0]
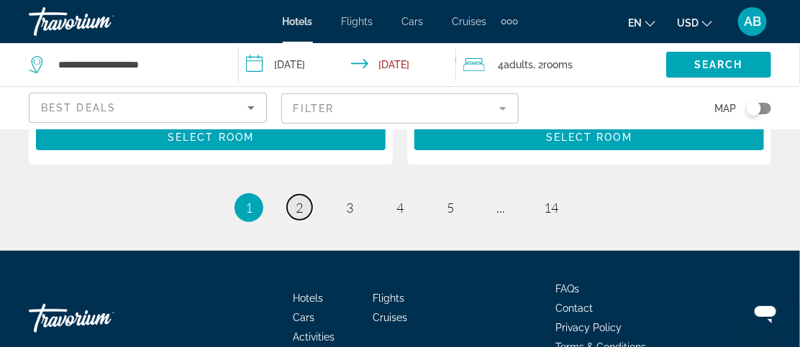
click at [295, 195] on link "page 2" at bounding box center [299, 207] width 25 height 25
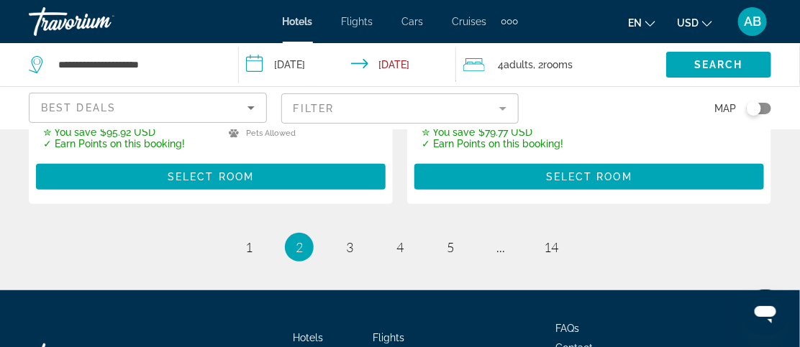
scroll to position [3212, 0]
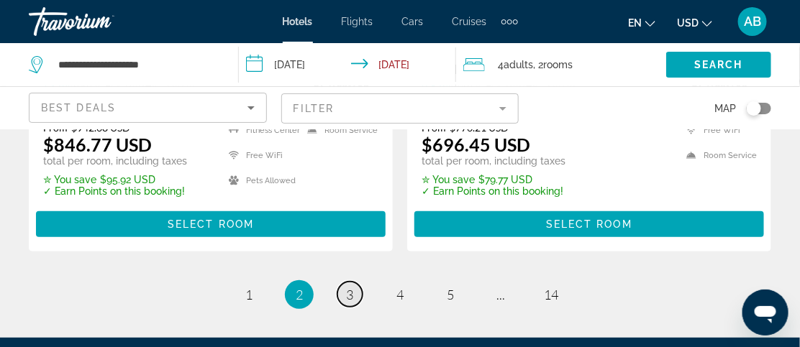
click at [346, 287] on span "3" at bounding box center [349, 295] width 7 height 16
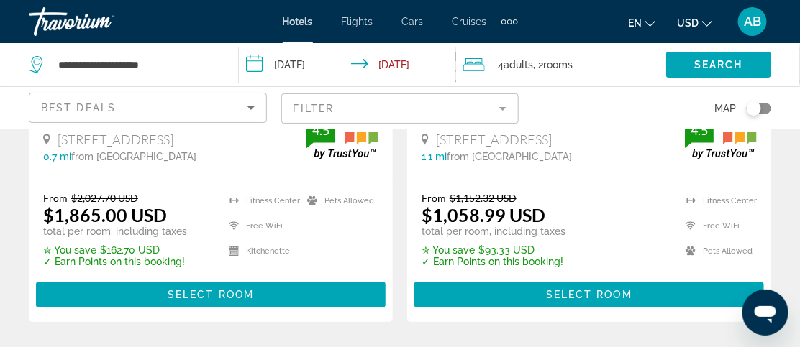
scroll to position [3187, 0]
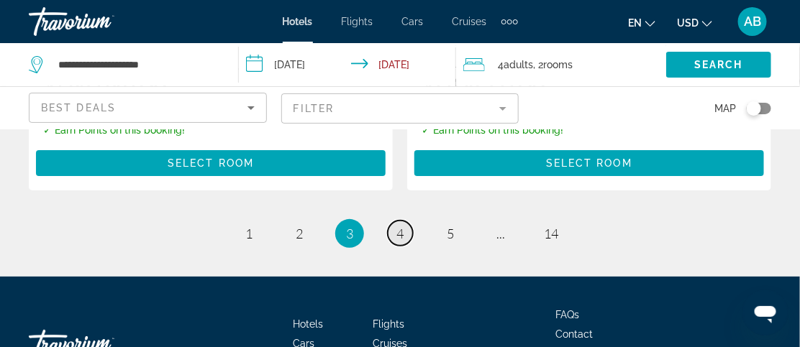
click at [396, 226] on span "4" at bounding box center [399, 234] width 7 height 16
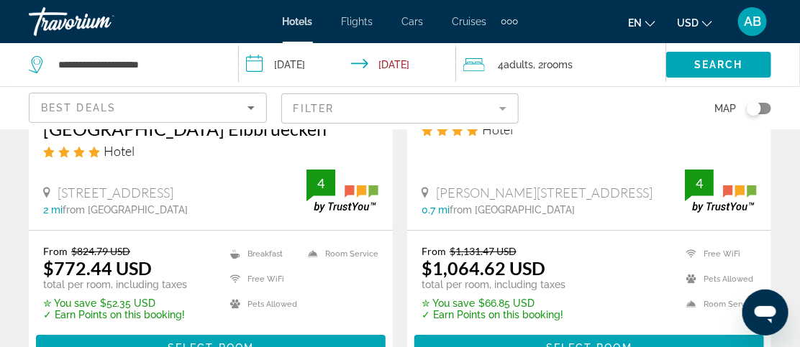
scroll to position [1391, 0]
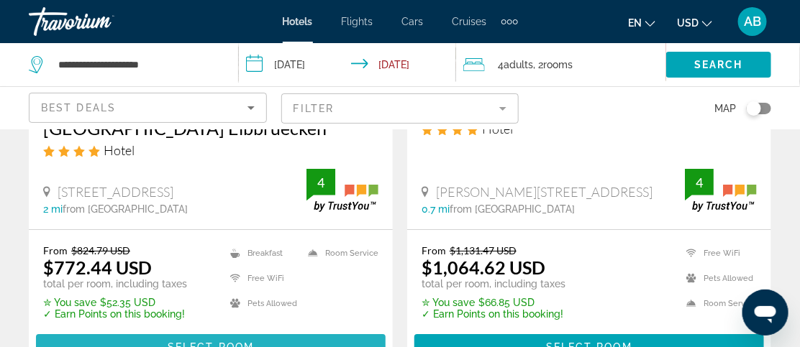
click at [224, 342] on span "Select Room" at bounding box center [211, 348] width 86 height 12
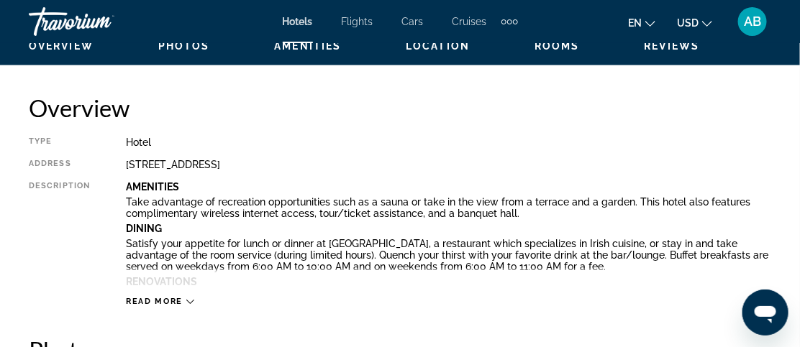
scroll to position [761, 0]
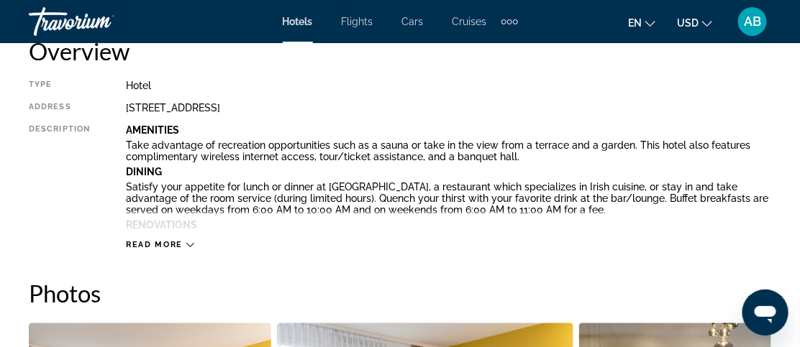
click at [172, 244] on span "Read more" at bounding box center [154, 245] width 57 height 9
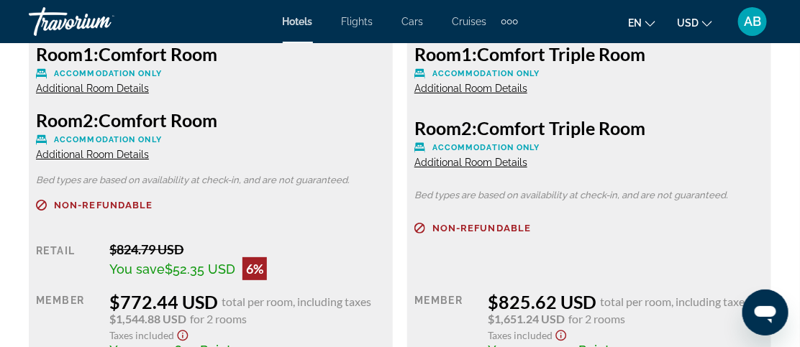
scroll to position [3176, 0]
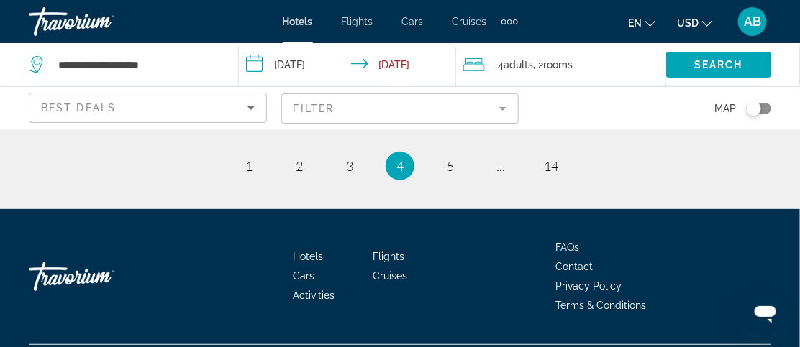
scroll to position [3257, 0]
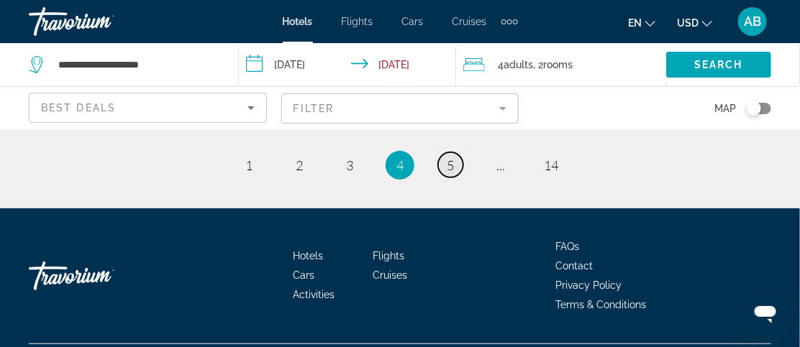
click at [453, 158] on span "5" at bounding box center [450, 166] width 7 height 16
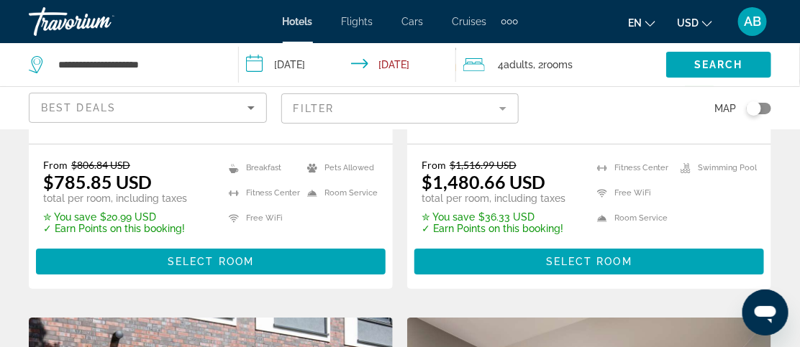
scroll to position [1513, 0]
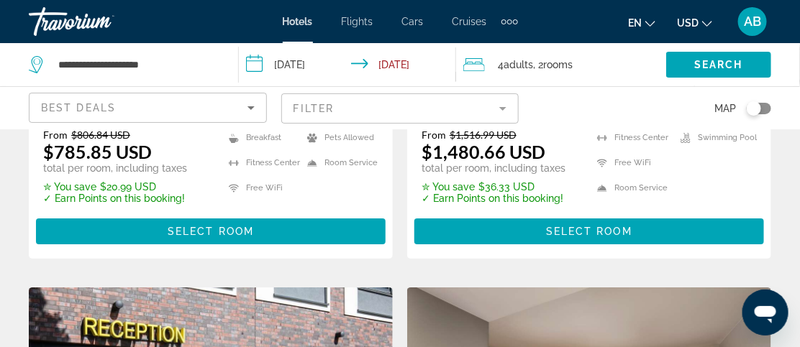
click at [365, 261] on div "Save up to 4% 25hours Hotel [GEOGRAPHIC_DATA] Hotel [STREET_ADDRESS] 0.7 mi fro…" at bounding box center [400, 286] width 757 height 3238
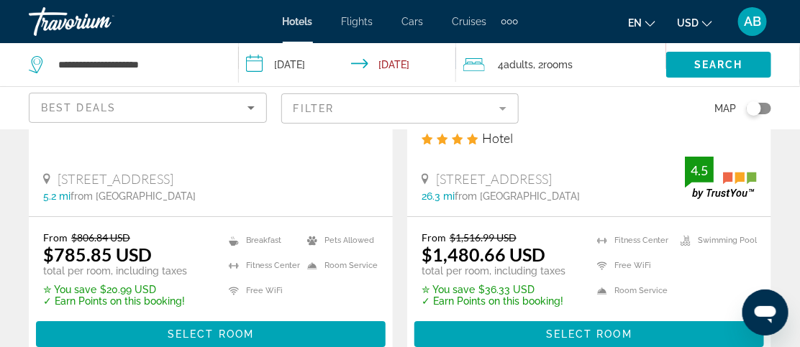
scroll to position [1429, 0]
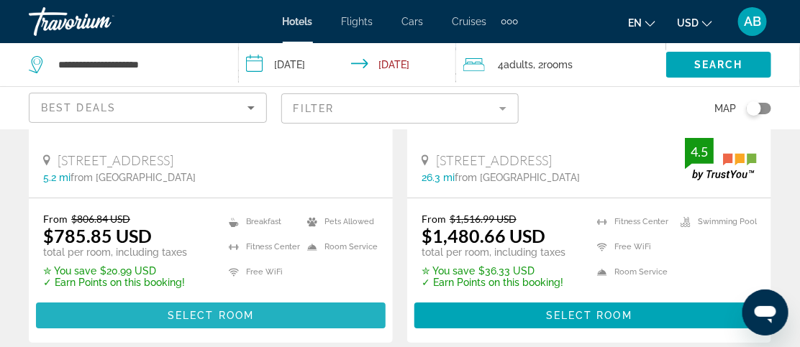
click at [229, 314] on span "Select Room" at bounding box center [211, 316] width 86 height 12
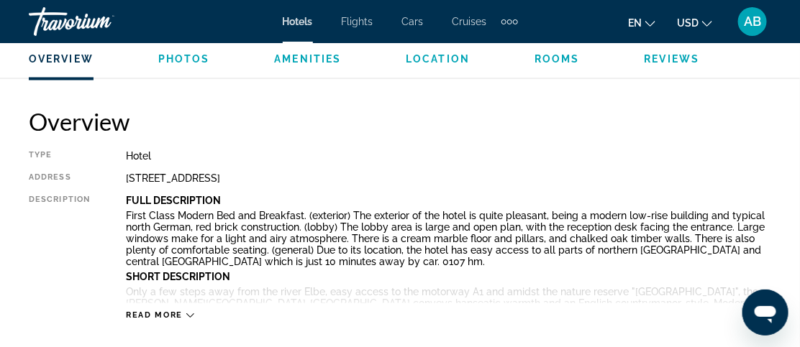
scroll to position [695, 0]
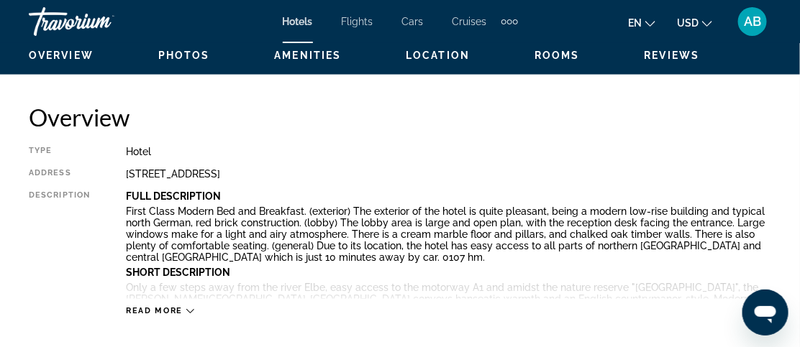
click at [176, 307] on span "Read more" at bounding box center [154, 311] width 57 height 9
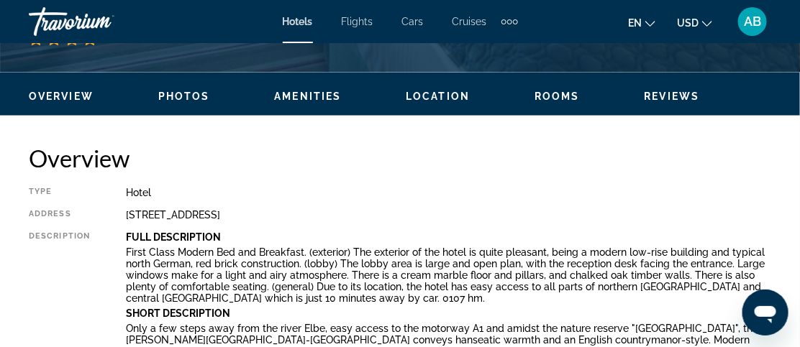
scroll to position [624, 0]
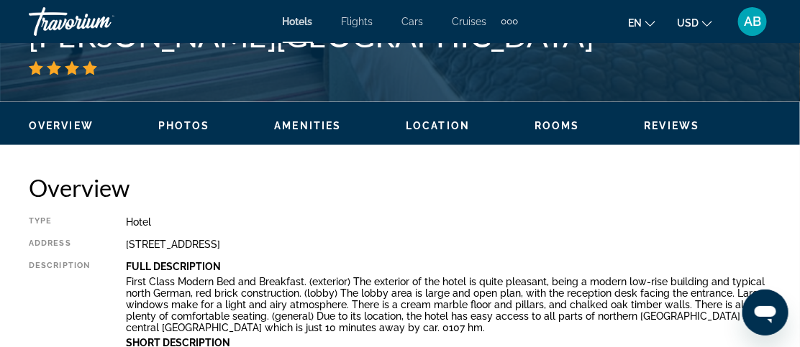
click at [444, 122] on span "Location" at bounding box center [438, 126] width 64 height 12
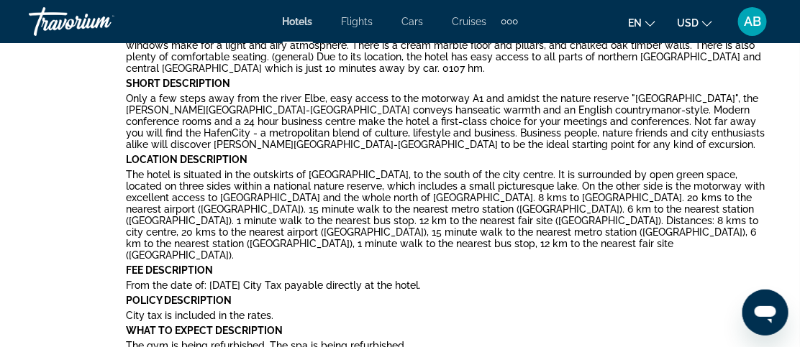
scroll to position [886, 0]
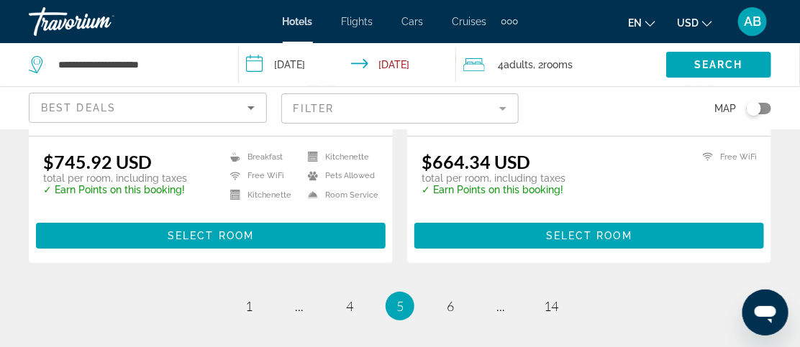
scroll to position [3144, 0]
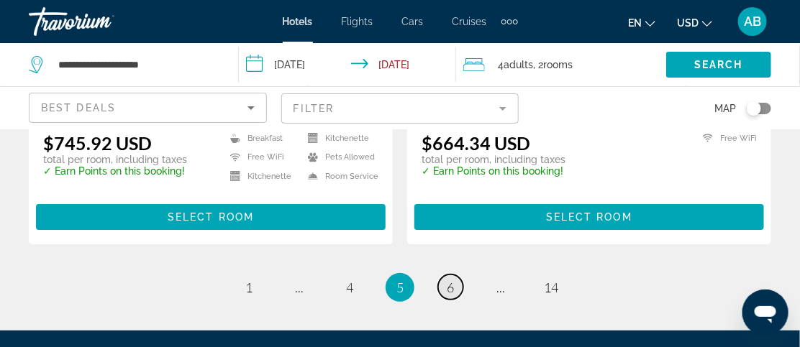
click at [451, 280] on span "6" at bounding box center [450, 288] width 7 height 16
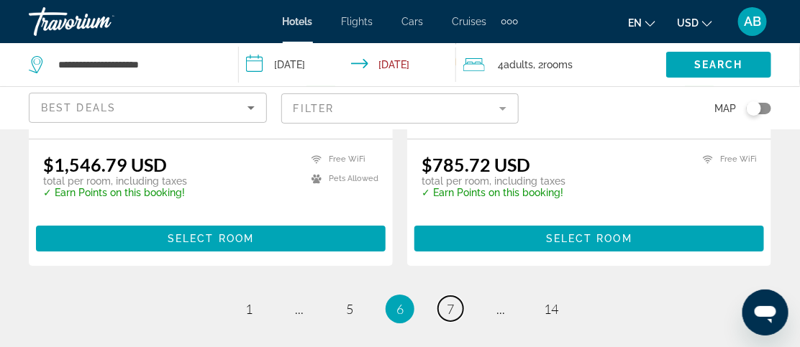
scroll to position [2983, 0]
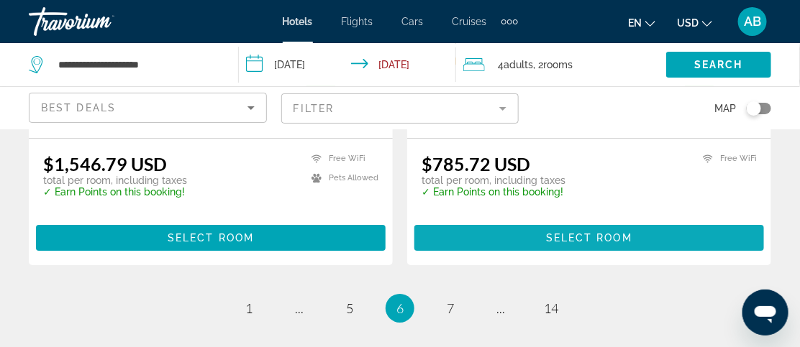
click at [609, 244] on span "Select Room" at bounding box center [589, 238] width 86 height 12
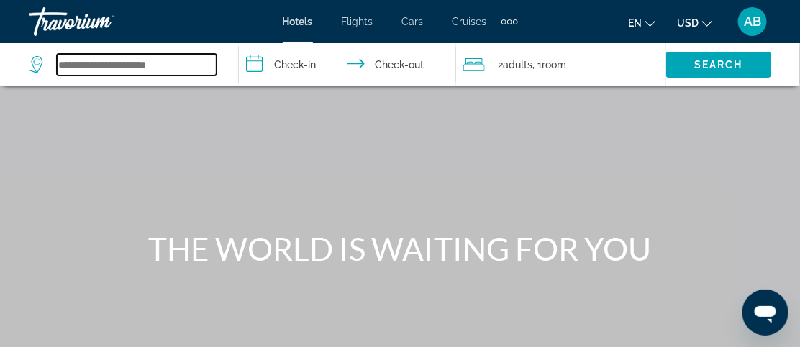
click at [162, 65] on input "Search widget" at bounding box center [137, 65] width 160 height 22
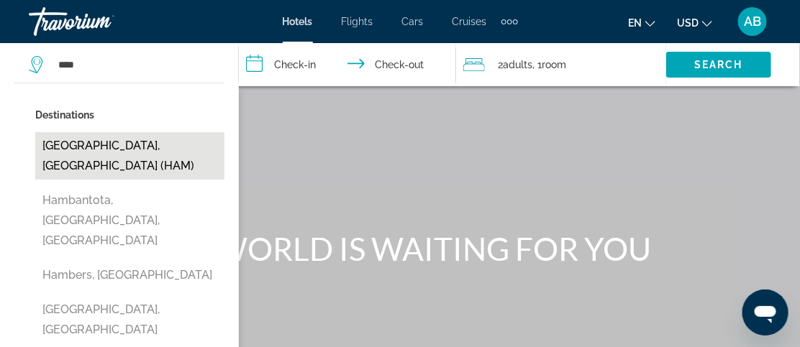
click at [147, 140] on button "[GEOGRAPHIC_DATA], [GEOGRAPHIC_DATA] (HAM)" at bounding box center [129, 155] width 189 height 47
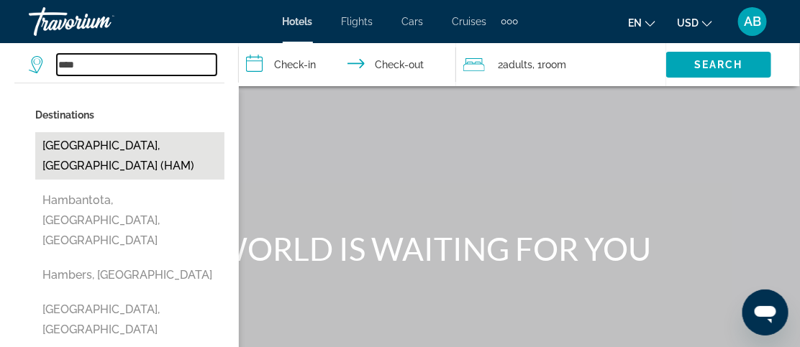
type input "**********"
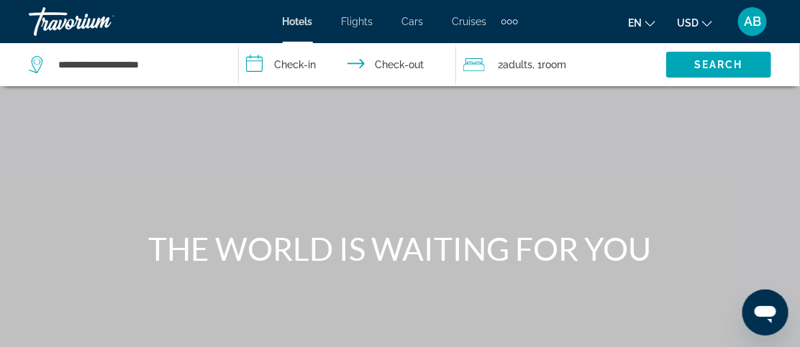
click at [313, 63] on input "**********" at bounding box center [350, 66] width 223 height 47
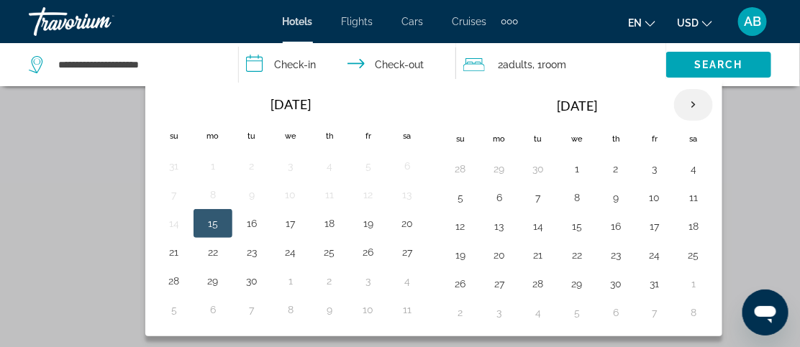
click at [691, 101] on th "Next month" at bounding box center [693, 105] width 39 height 32
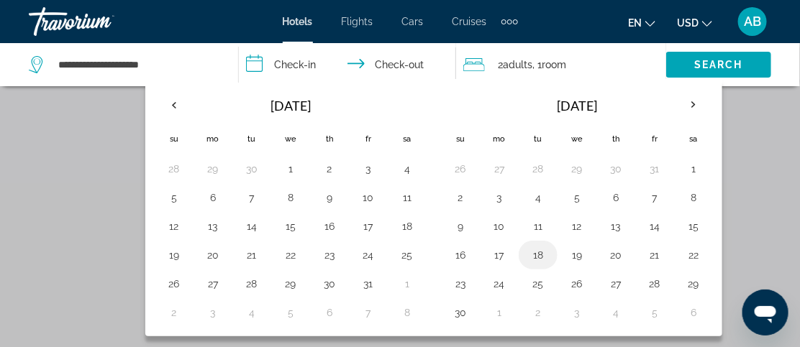
click at [536, 250] on button "18" at bounding box center [538, 255] width 23 height 20
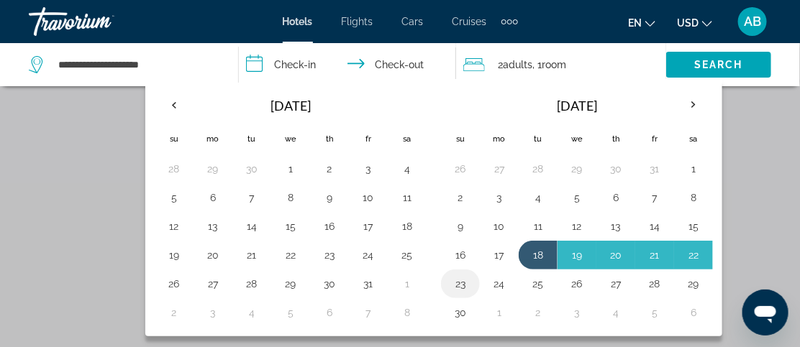
click at [458, 280] on button "23" at bounding box center [460, 284] width 23 height 20
type input "**********"
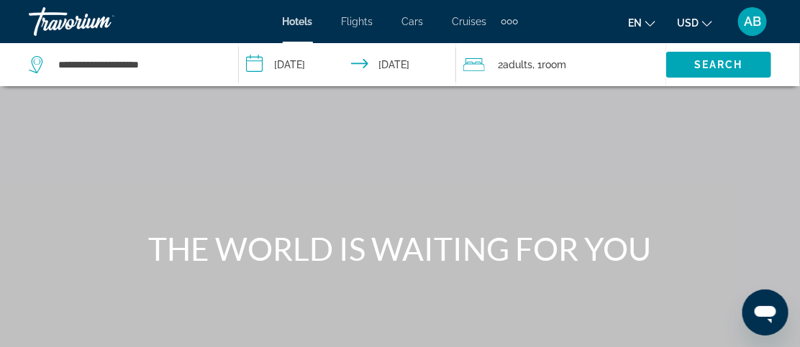
click at [514, 64] on span "Adults" at bounding box center [517, 65] width 29 height 12
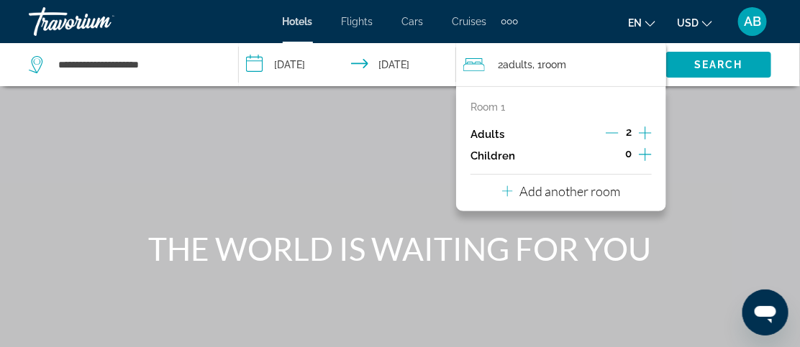
click at [644, 132] on icon "Increment adults" at bounding box center [645, 132] width 13 height 17
click at [591, 190] on p "Add another room" at bounding box center [570, 191] width 101 height 16
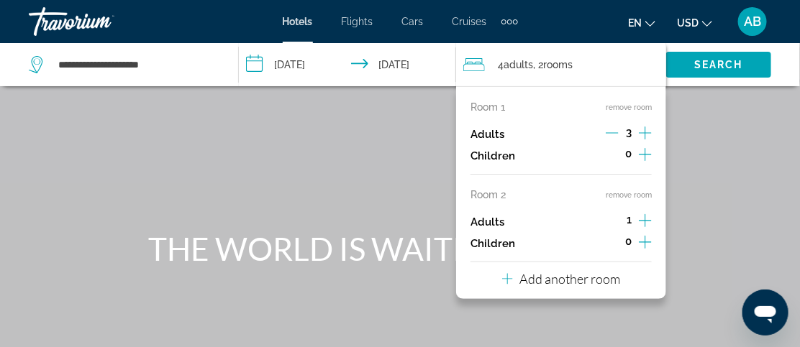
click at [604, 68] on div "4 Adult Adults , 2 Room rooms" at bounding box center [564, 65] width 203 height 20
click at [752, 166] on div "Main content" at bounding box center [400, 216] width 800 height 432
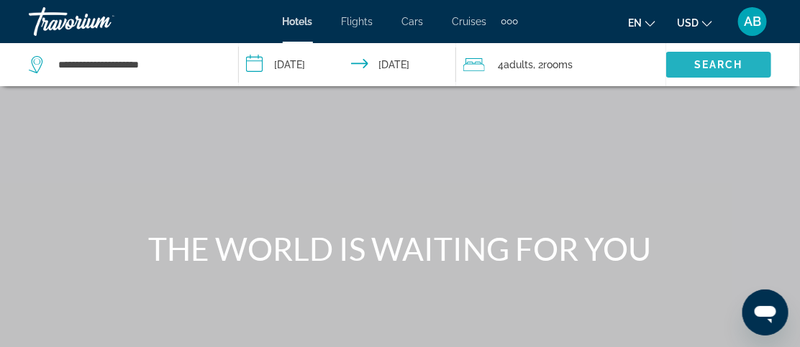
click at [722, 60] on span "Search" at bounding box center [718, 65] width 49 height 12
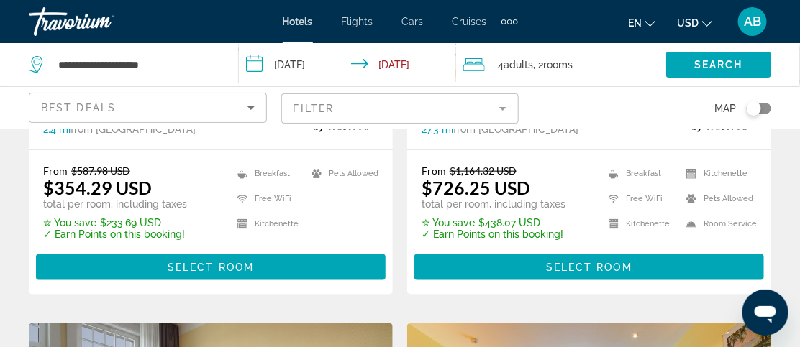
scroll to position [382, 0]
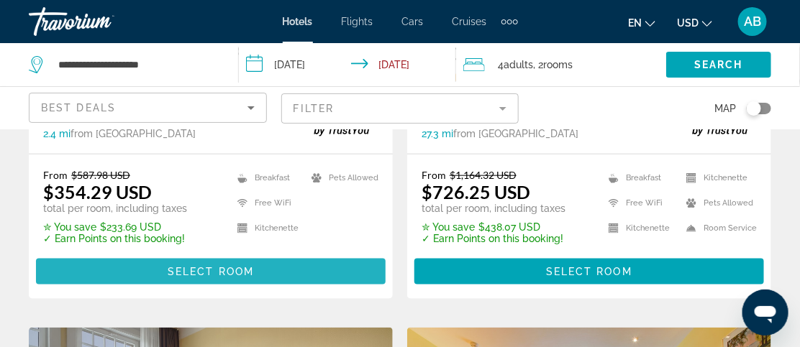
click at [204, 268] on span "Select Room" at bounding box center [211, 272] width 86 height 12
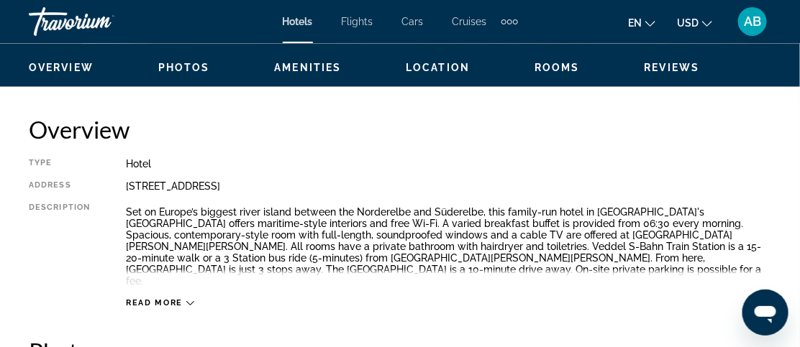
scroll to position [684, 0]
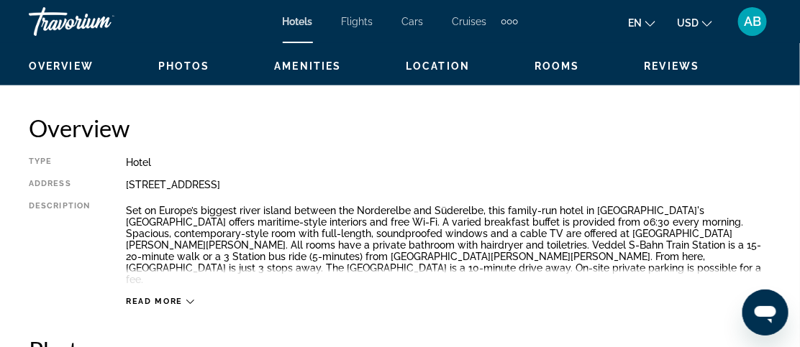
click at [175, 298] on span "Read more" at bounding box center [154, 302] width 57 height 9
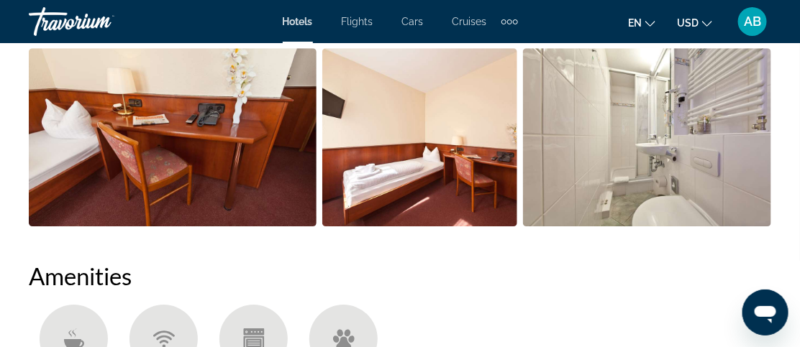
scroll to position [1204, 0]
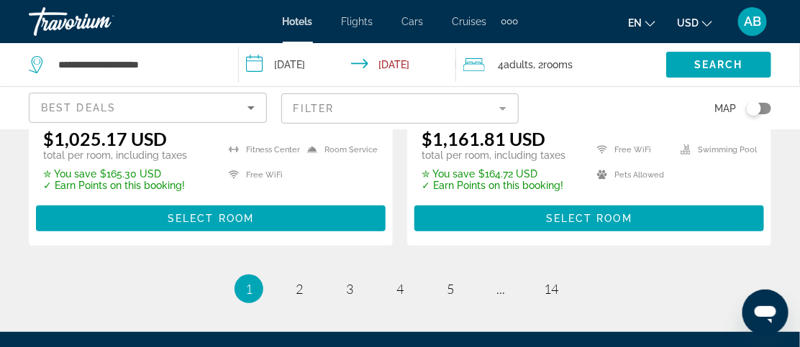
scroll to position [3168, 0]
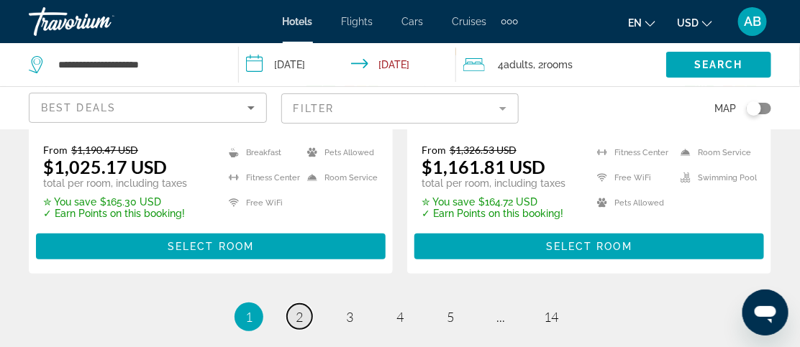
click at [302, 309] on span "2" at bounding box center [299, 317] width 7 height 16
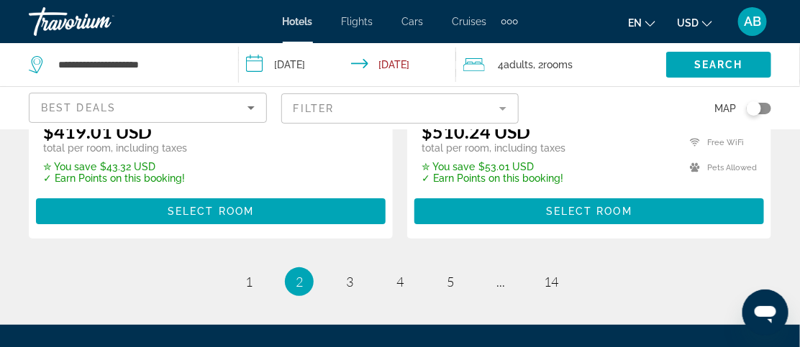
scroll to position [3106, 0]
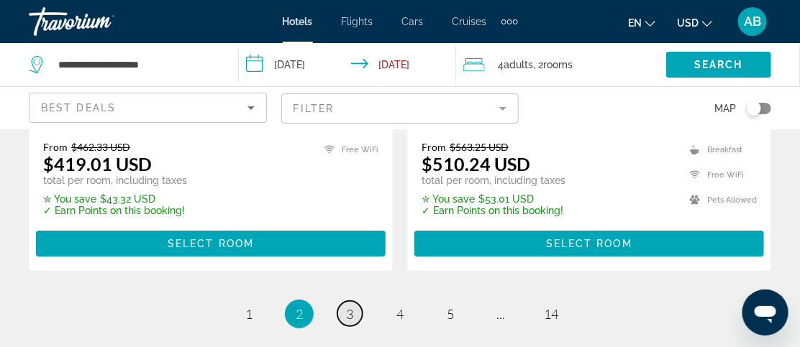
click at [348, 306] on span "3" at bounding box center [349, 314] width 7 height 16
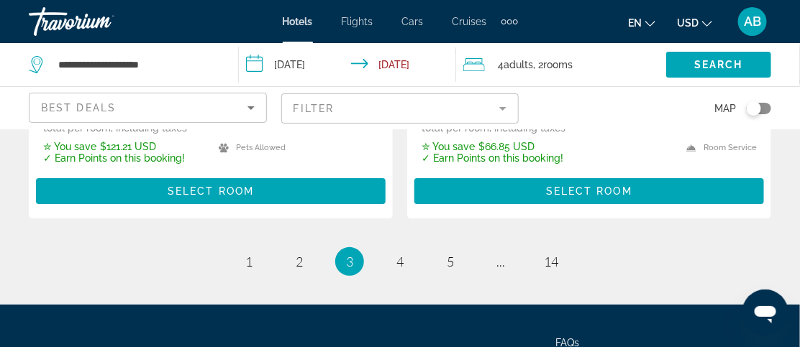
scroll to position [3126, 0]
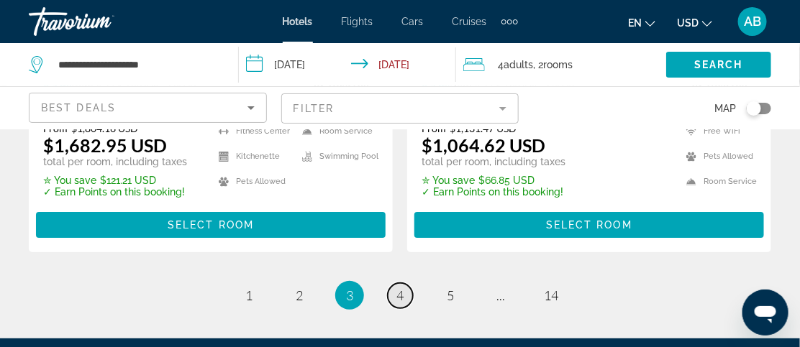
click at [399, 288] on span "4" at bounding box center [399, 296] width 7 height 16
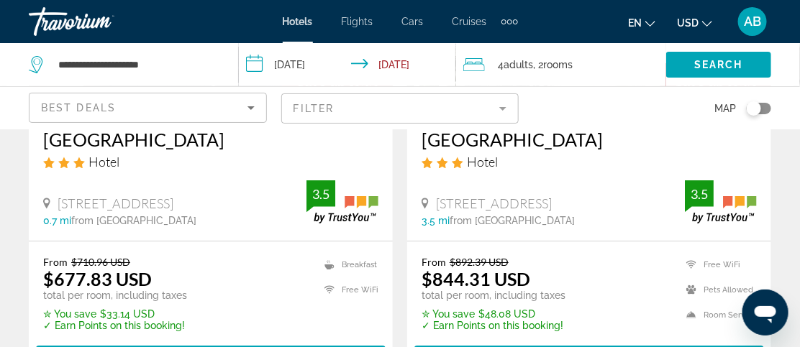
scroll to position [1396, 0]
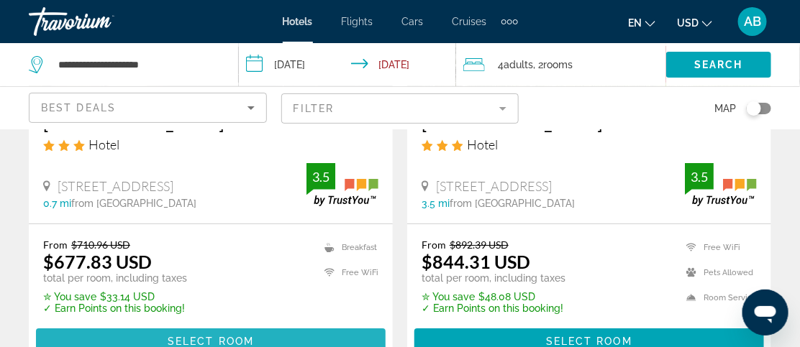
click at [235, 337] on span "Select Room" at bounding box center [211, 342] width 86 height 12
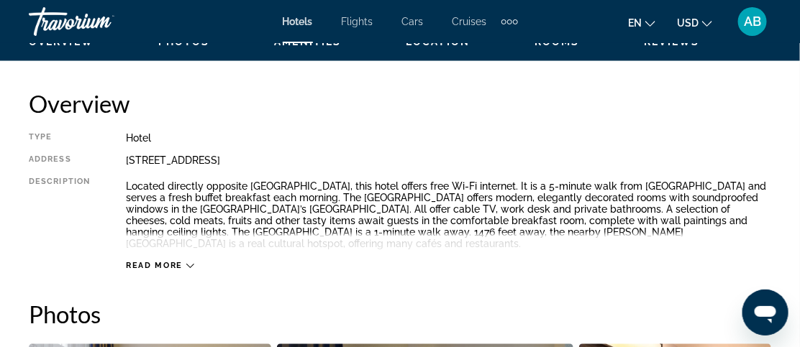
scroll to position [729, 0]
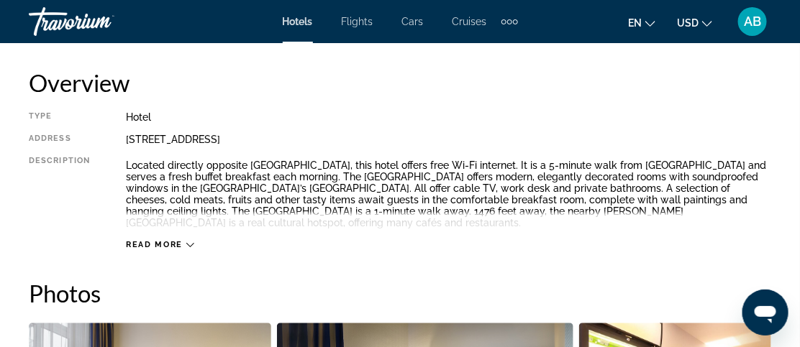
click at [187, 242] on icon "Main content" at bounding box center [190, 246] width 8 height 8
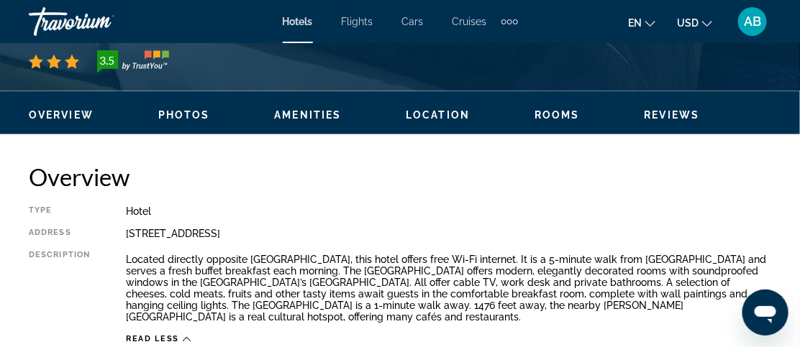
scroll to position [614, 0]
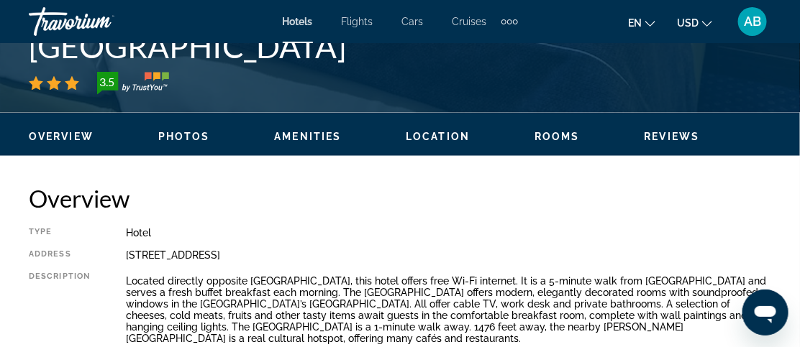
click at [439, 132] on span "Location" at bounding box center [438, 137] width 64 height 12
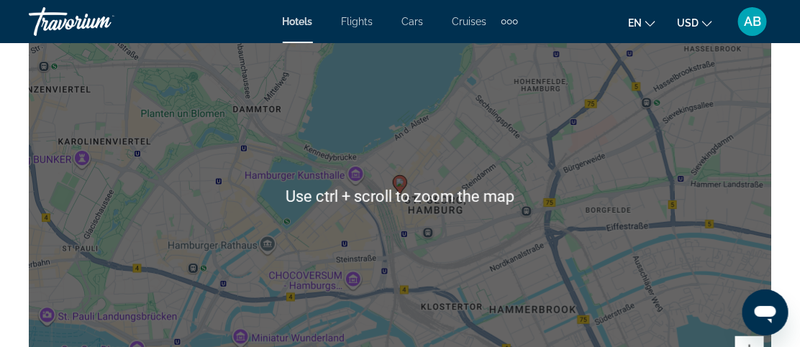
scroll to position [1678, 0]
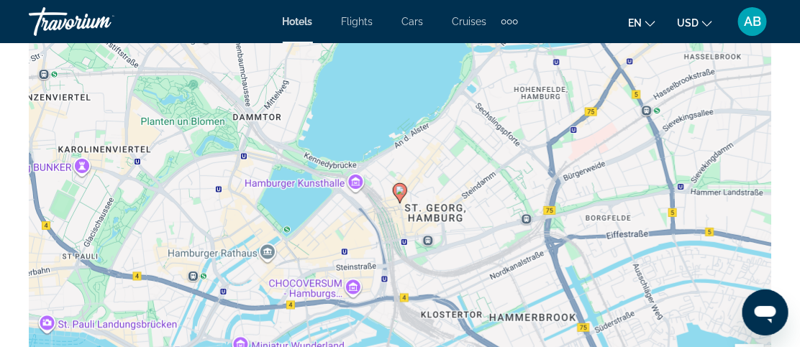
click at [374, 110] on div "To activate drag with keyboard, press Alt + Enter. Once in keyboard drag state,…" at bounding box center [400, 204] width 742 height 432
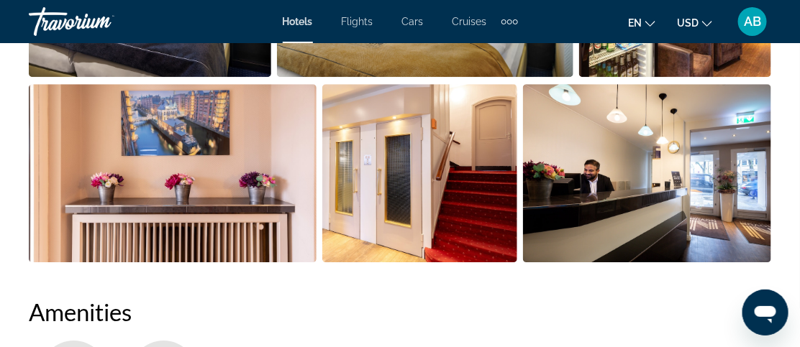
scroll to position [1063, 0]
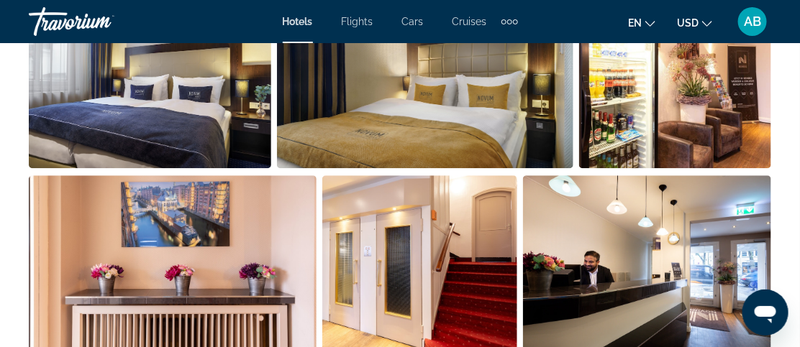
click at [371, 155] on img "Open full-screen image slider" at bounding box center [425, 79] width 296 height 178
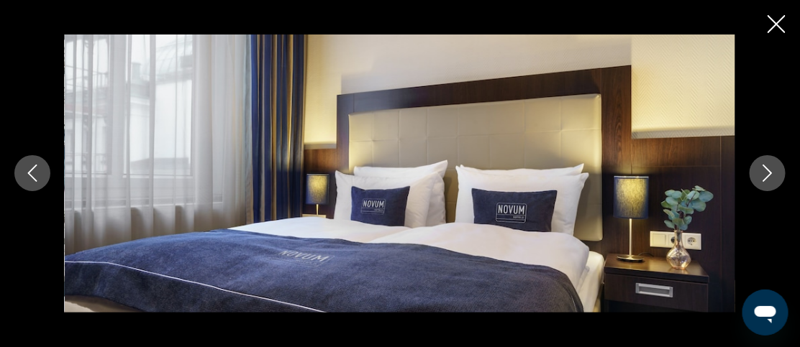
click at [371, 155] on img "Main content" at bounding box center [400, 174] width 670 height 278
click at [777, 22] on icon "Close slideshow" at bounding box center [777, 24] width 18 height 18
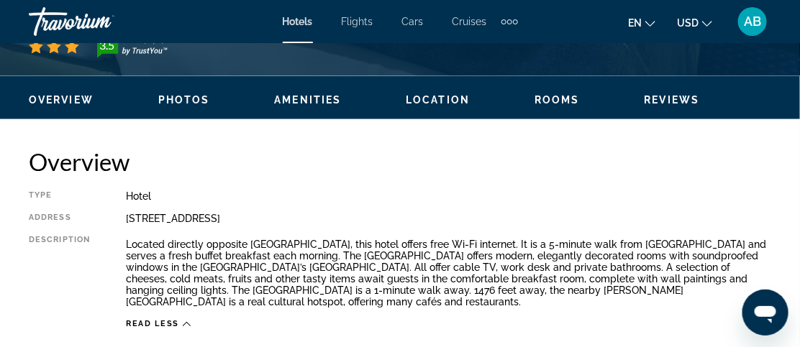
scroll to position [643, 0]
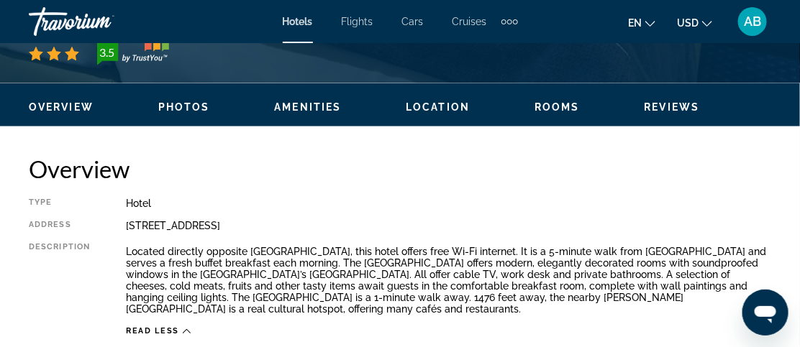
click at [554, 108] on span "Rooms" at bounding box center [557, 107] width 45 height 12
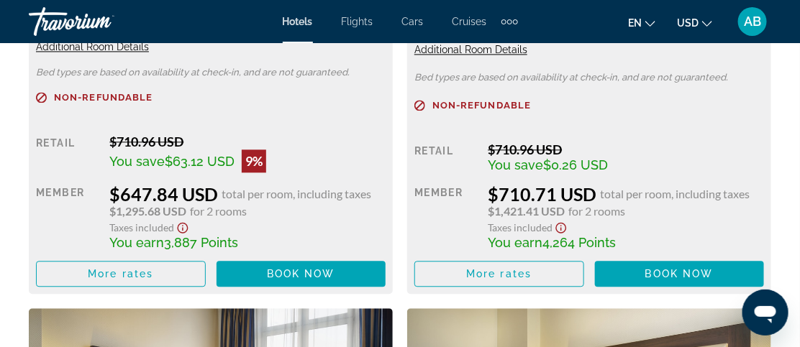
scroll to position [2514, 0]
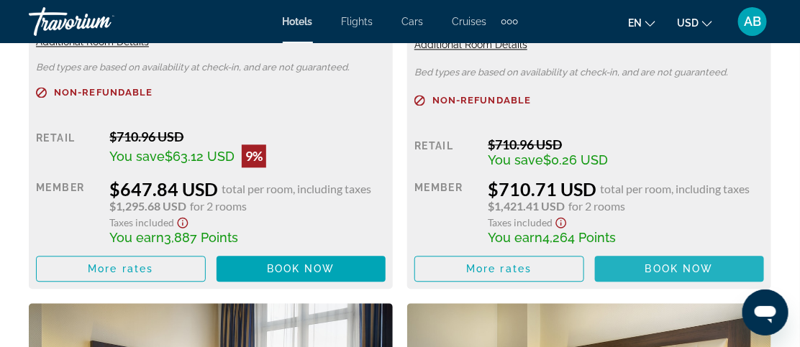
click at [676, 265] on span "Book now" at bounding box center [679, 269] width 68 height 12
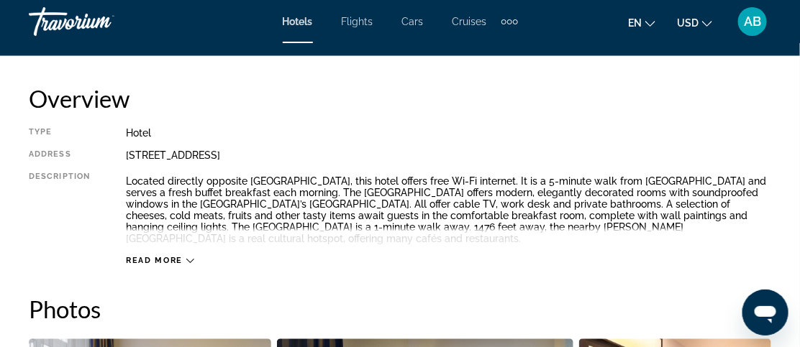
scroll to position [724, 0]
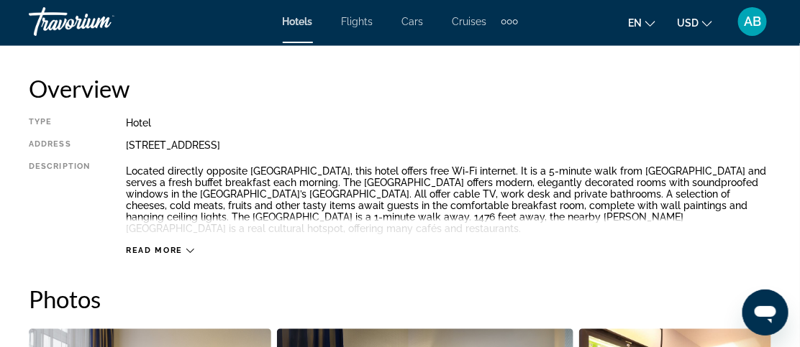
click at [181, 247] on span "Read more" at bounding box center [154, 251] width 57 height 9
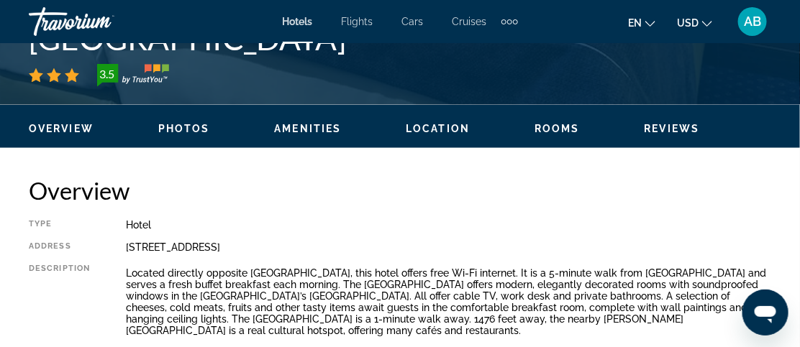
scroll to position [610, 0]
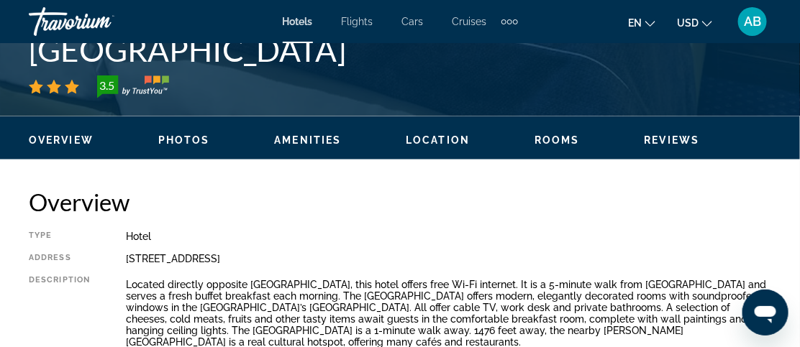
click at [680, 136] on span "Reviews" at bounding box center [672, 141] width 55 height 12
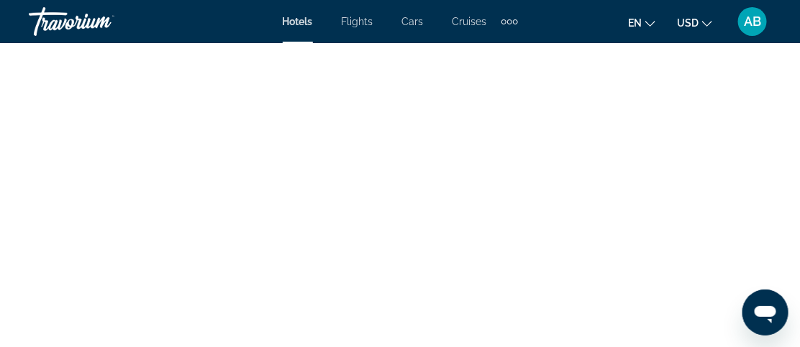
scroll to position [3898, 0]
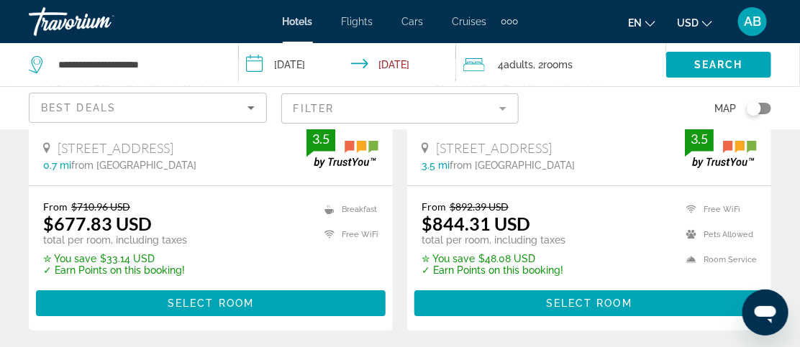
scroll to position [1436, 0]
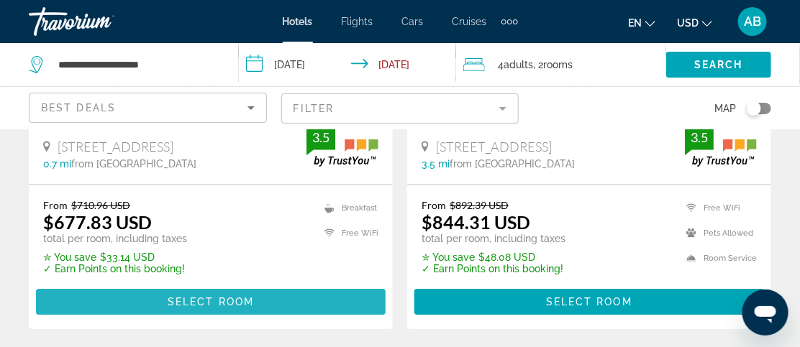
click at [219, 301] on span "Select Room" at bounding box center [211, 302] width 86 height 12
